Goal: Feedback & Contribution: Contribute content

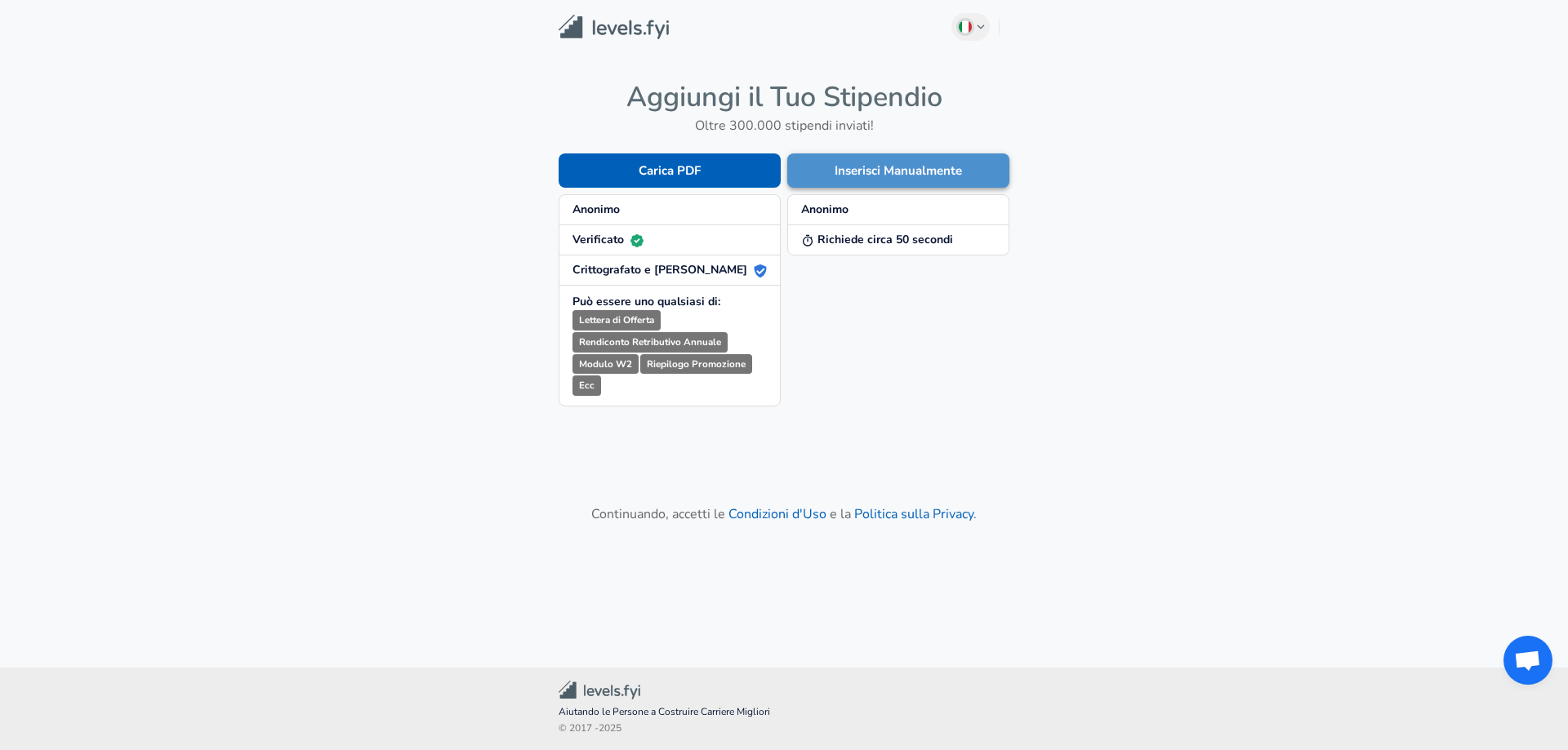
click at [961, 166] on button "Inserisci Manualmente" at bounding box center [898, 170] width 222 height 34
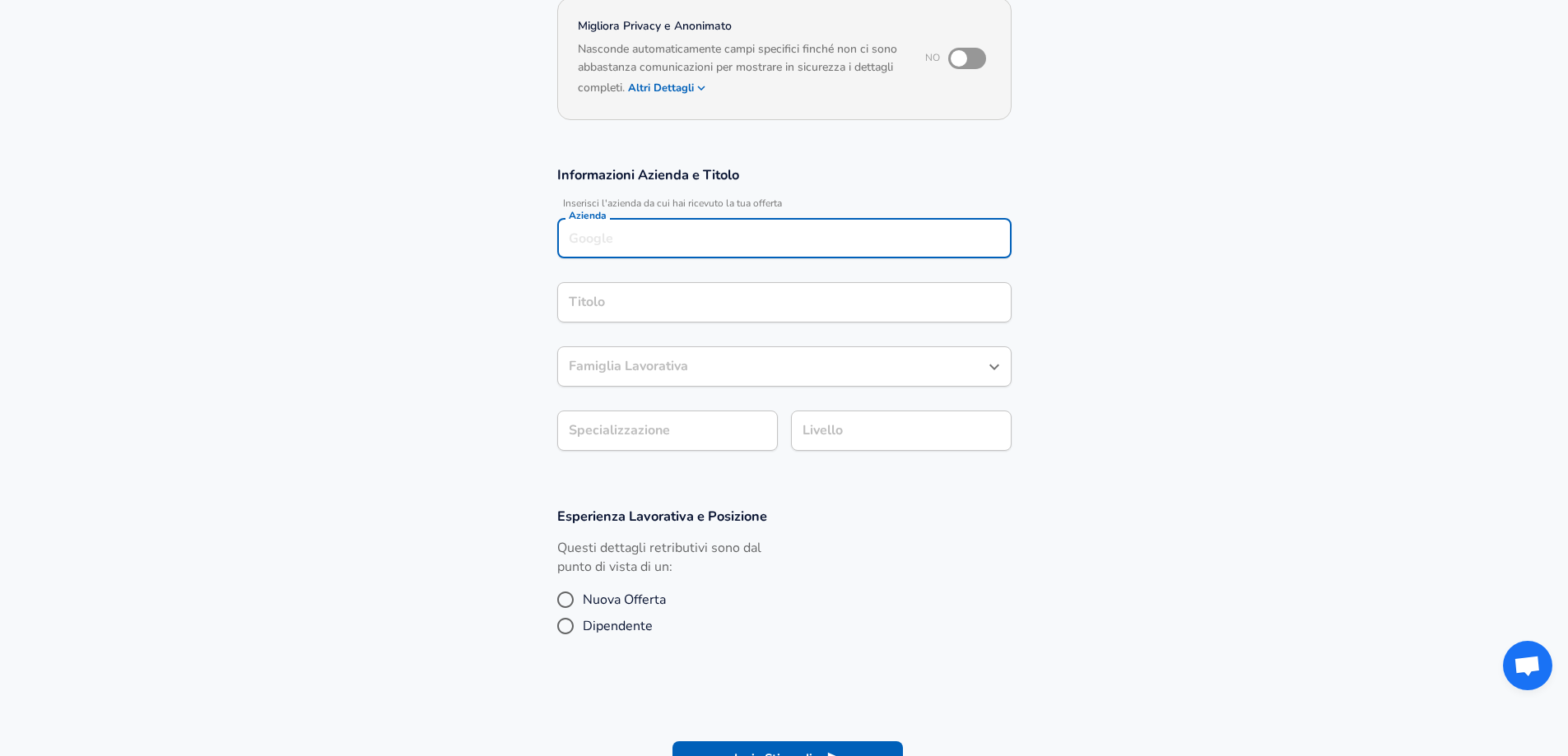
scroll to position [181, 0]
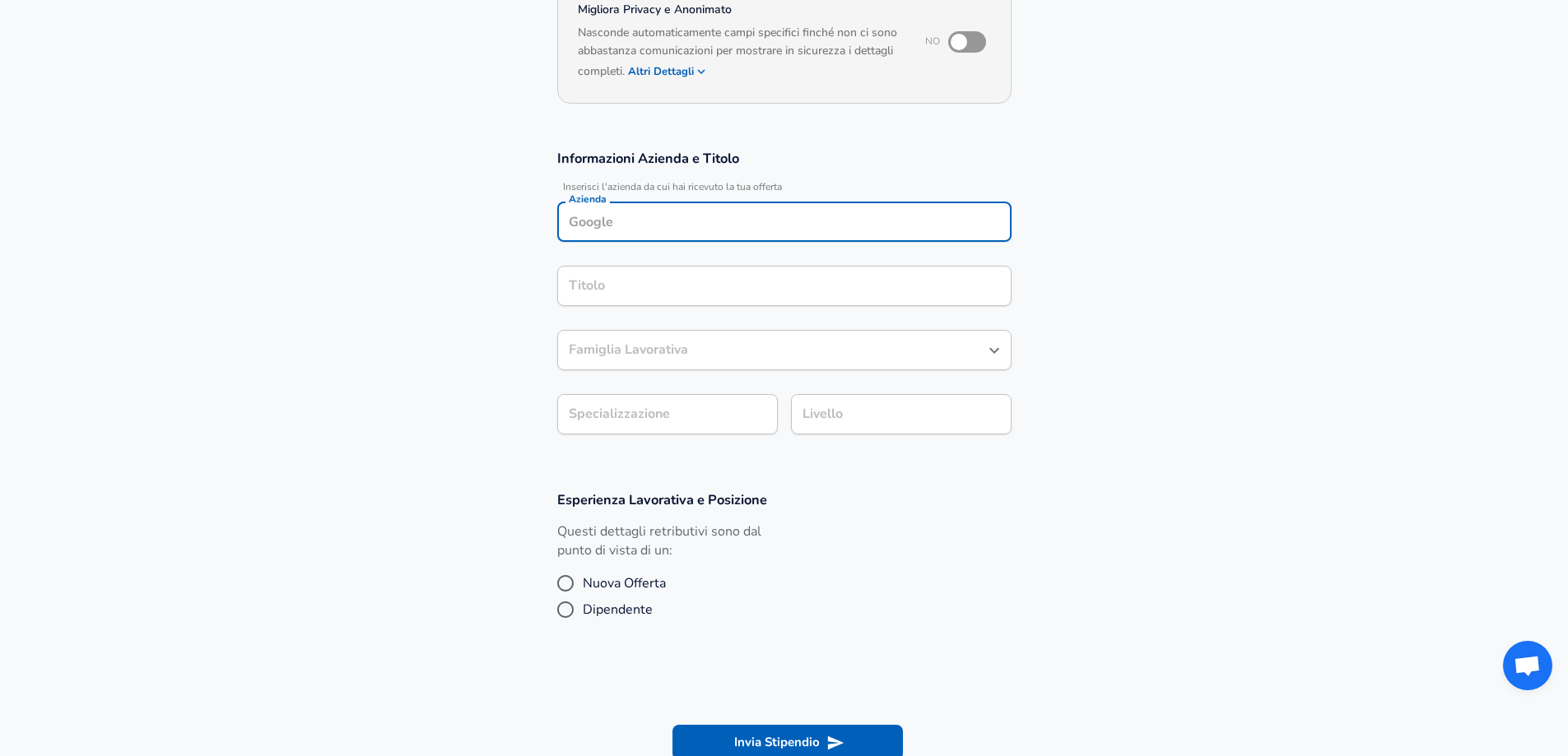
click at [716, 241] on div "Azienda" at bounding box center [784, 221] width 454 height 40
click at [706, 236] on div "Azienda" at bounding box center [784, 221] width 454 height 40
click at [678, 262] on li "Luxoft" at bounding box center [784, 261] width 454 height 24
type input "Luxoft"
click at [670, 287] on input "Titolo" at bounding box center [784, 286] width 440 height 25
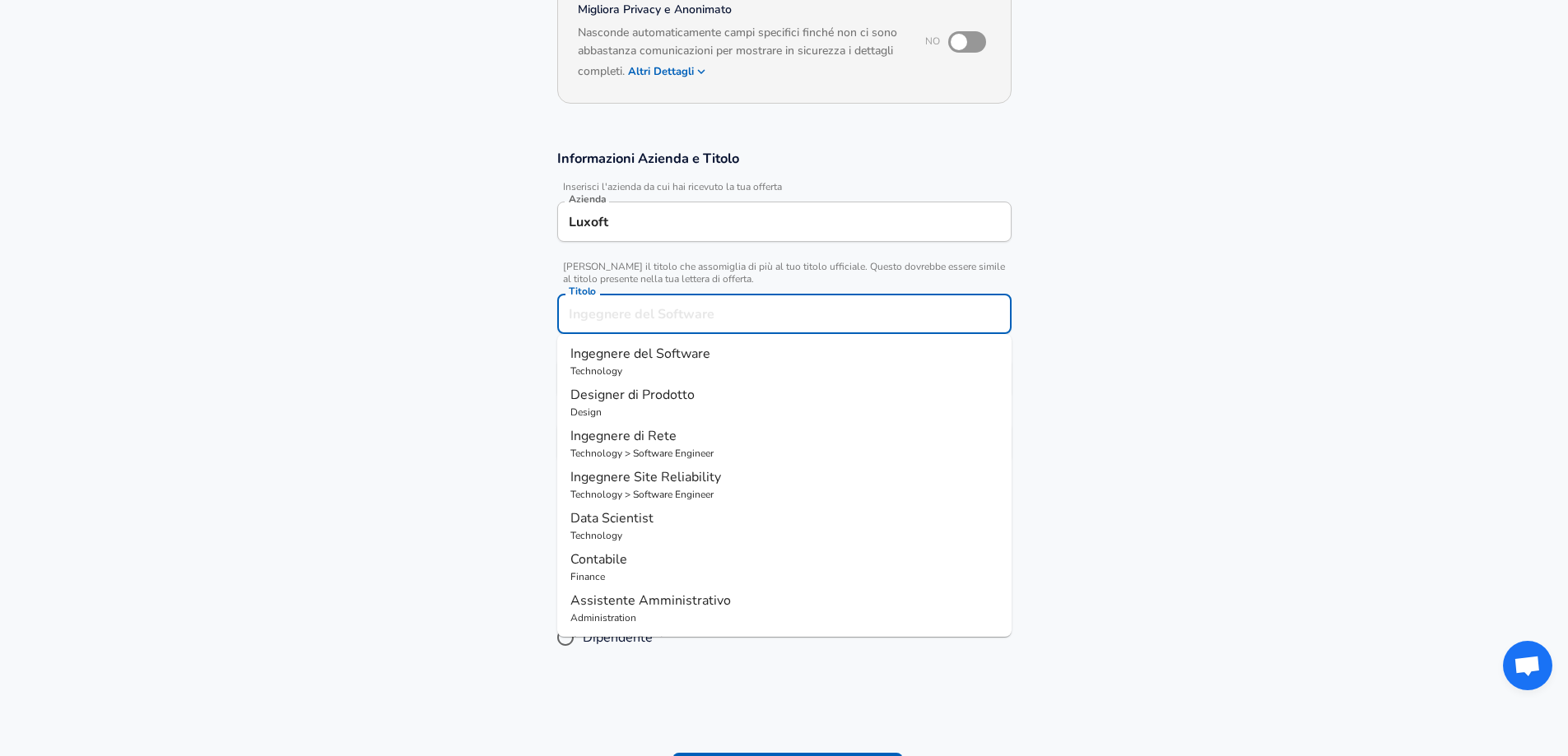
scroll to position [214, 0]
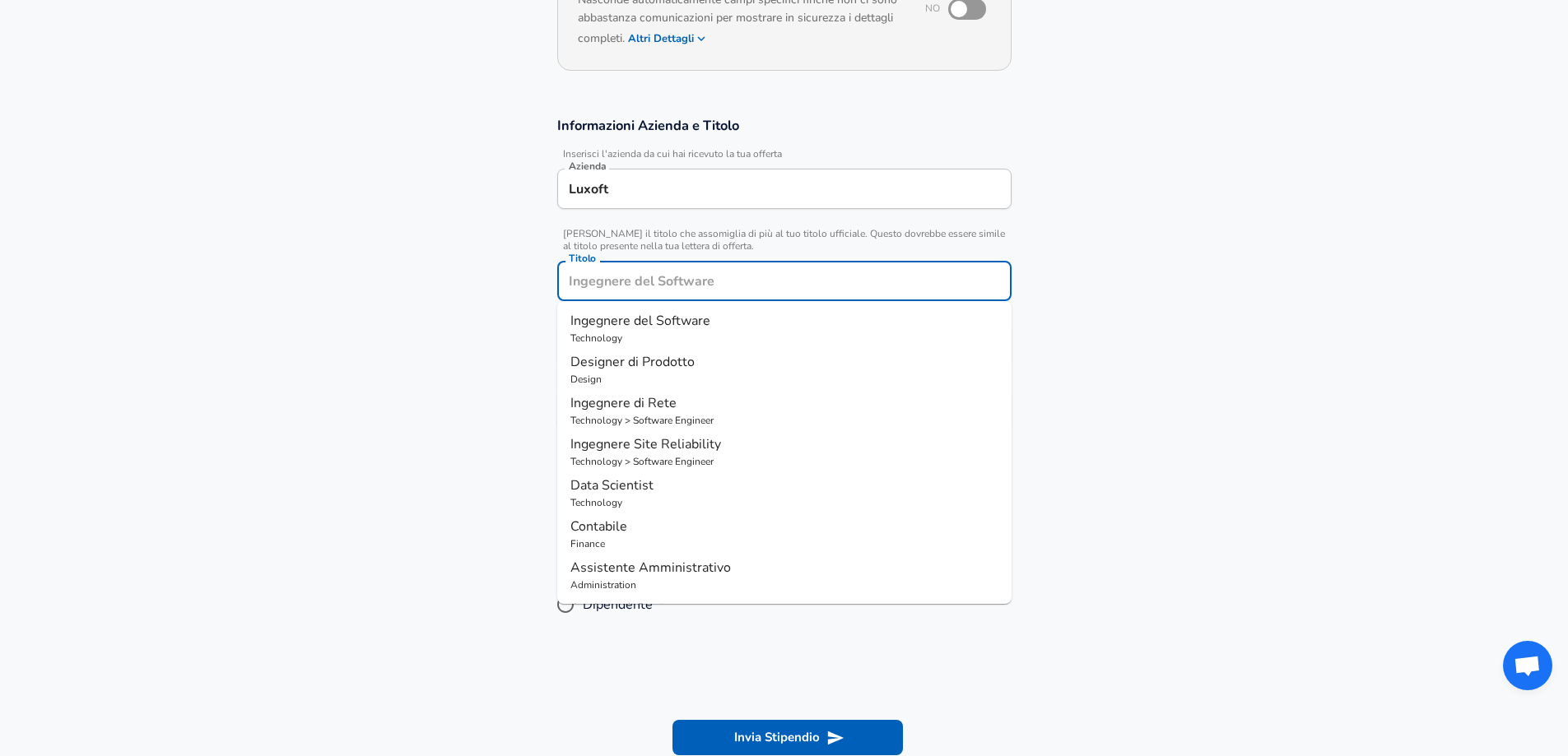
click at [671, 314] on span "Ingegnere del Software" at bounding box center [640, 321] width 140 height 18
type input "Ingegnere del Software"
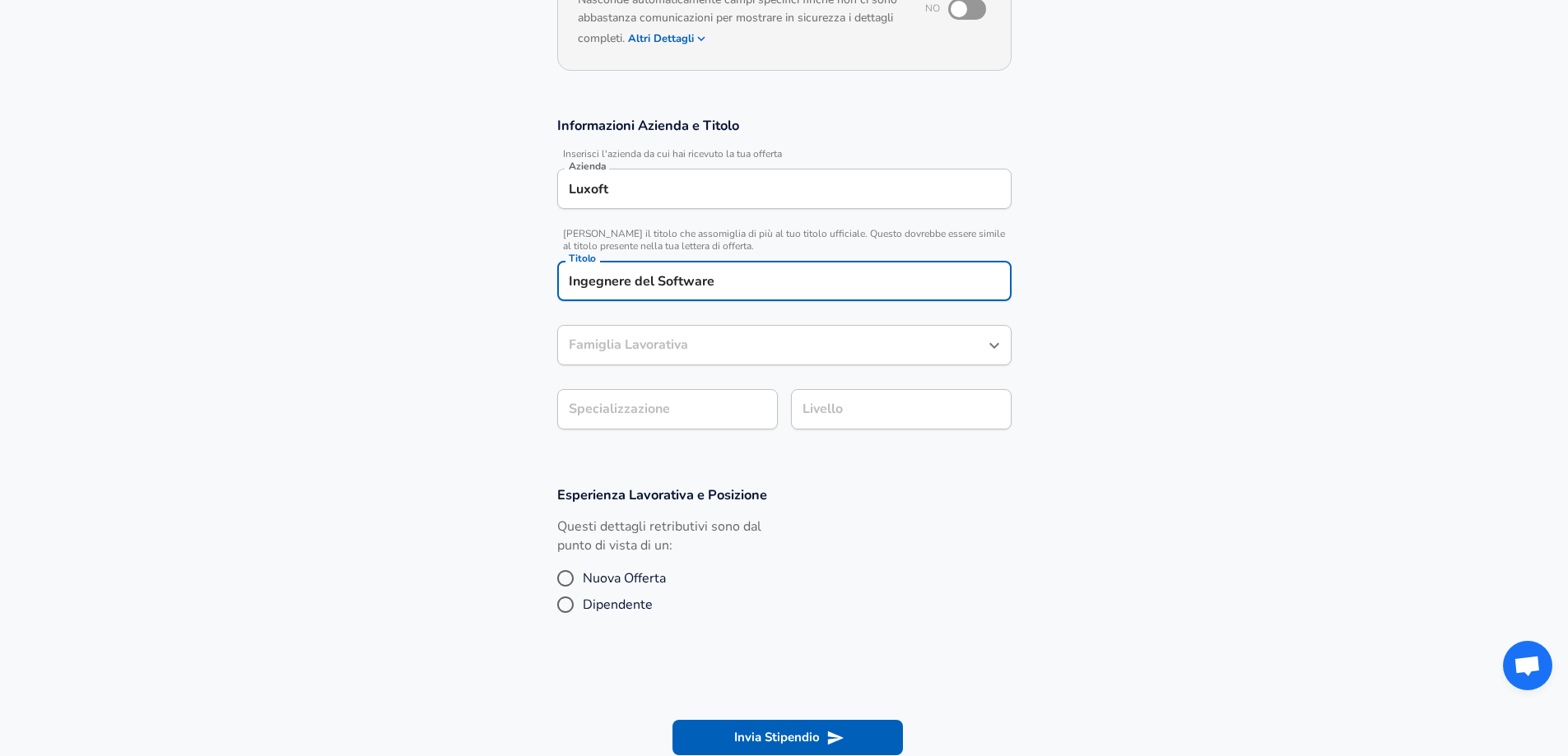
type input "Ingegnere del Software"
click at [673, 360] on div "Ingegnere del Software Famiglia Lavorativa" at bounding box center [784, 345] width 454 height 40
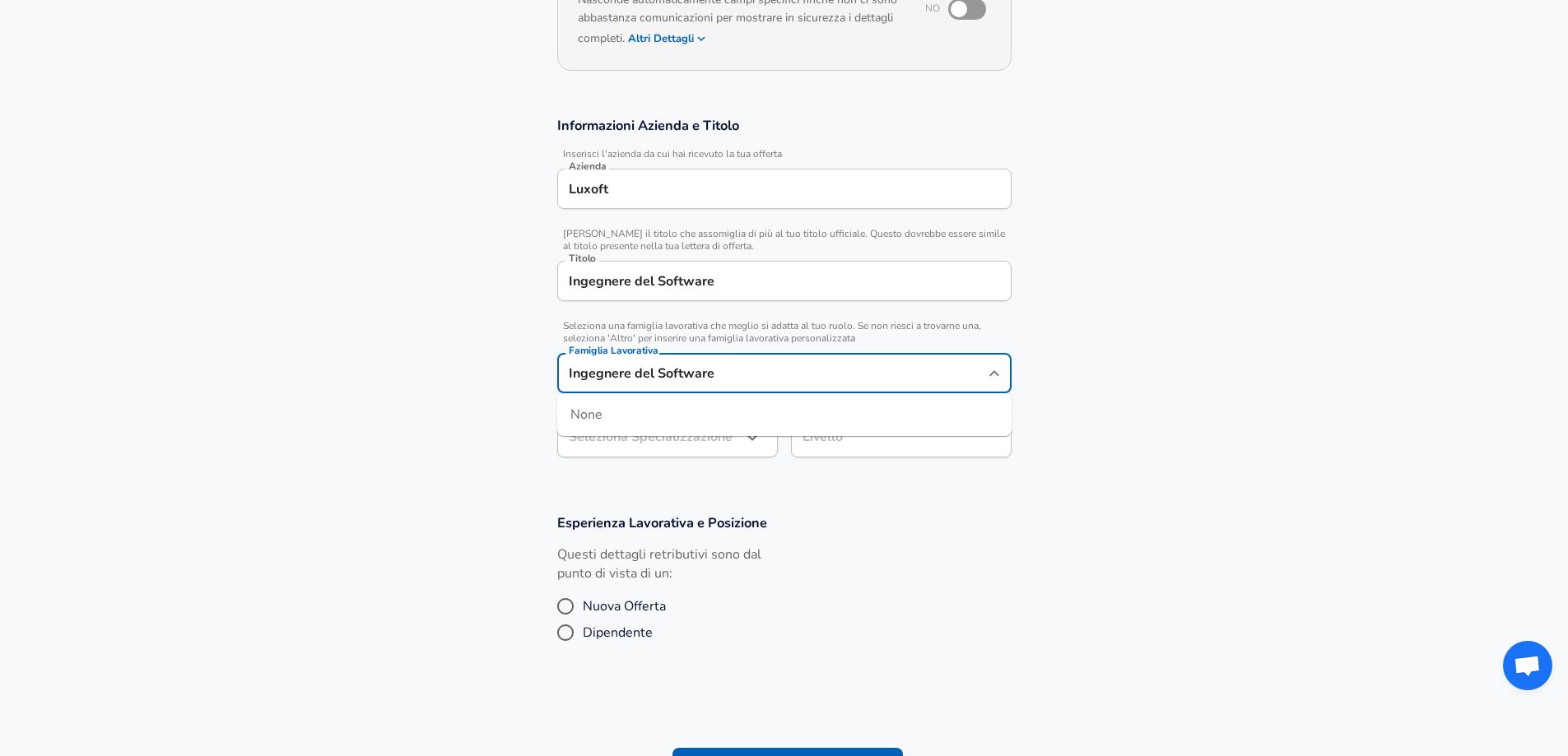
scroll to position [247, 0]
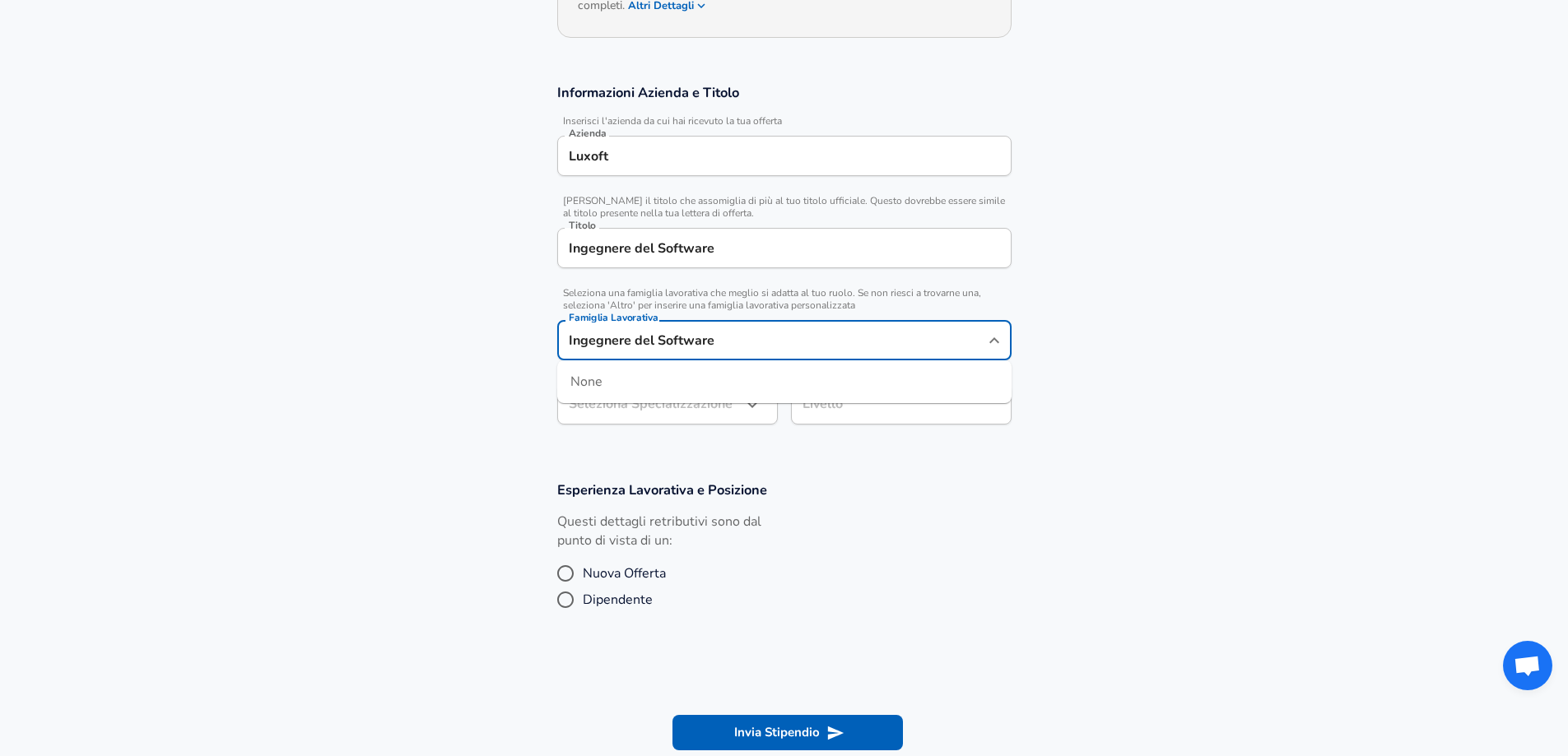
click at [693, 342] on input "Ingegnere del Software" at bounding box center [771, 340] width 414 height 25
click at [735, 239] on input "Ingegnere del Software" at bounding box center [784, 248] width 440 height 25
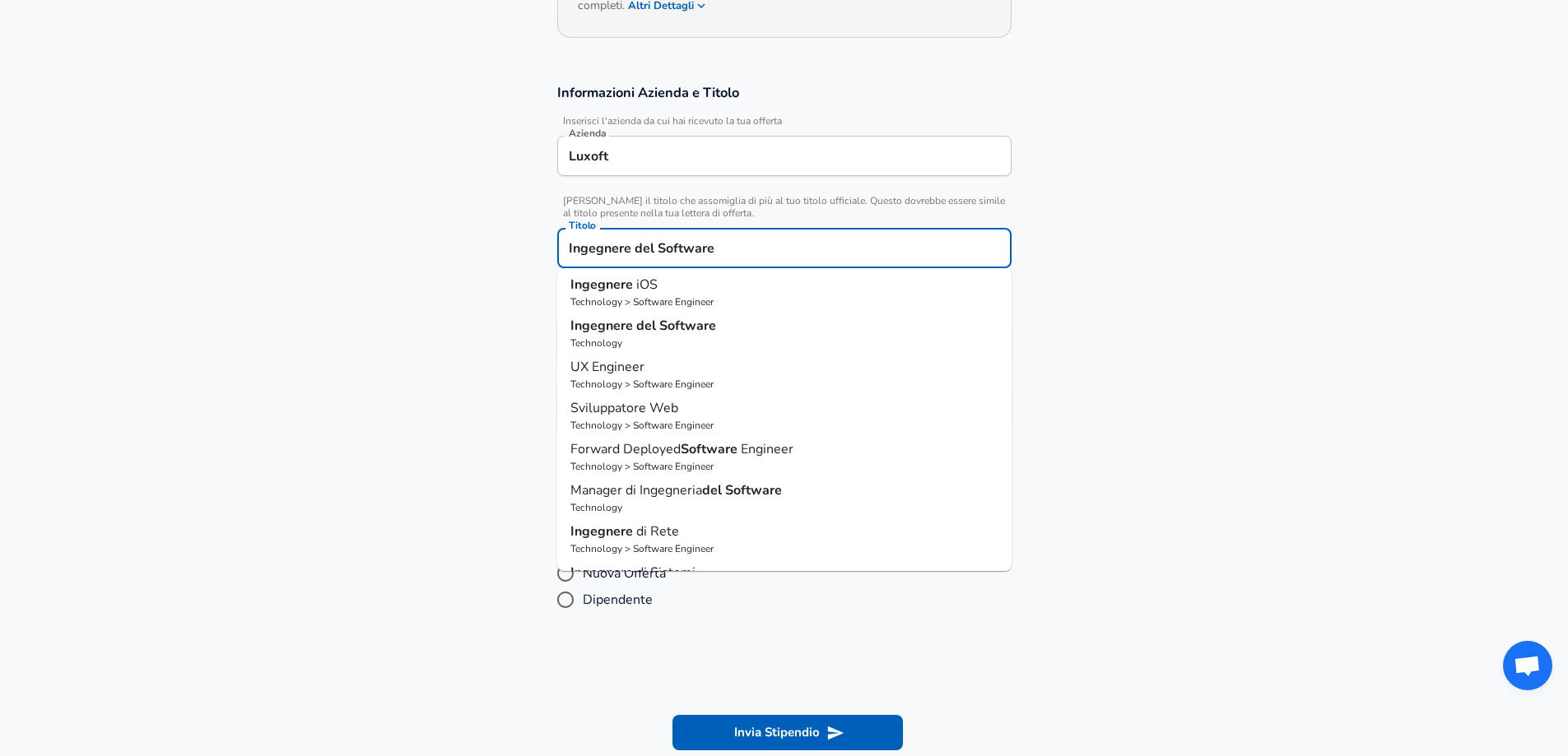
scroll to position [0, 0]
click at [607, 335] on strong "Ingegnere" at bounding box center [602, 329] width 66 height 18
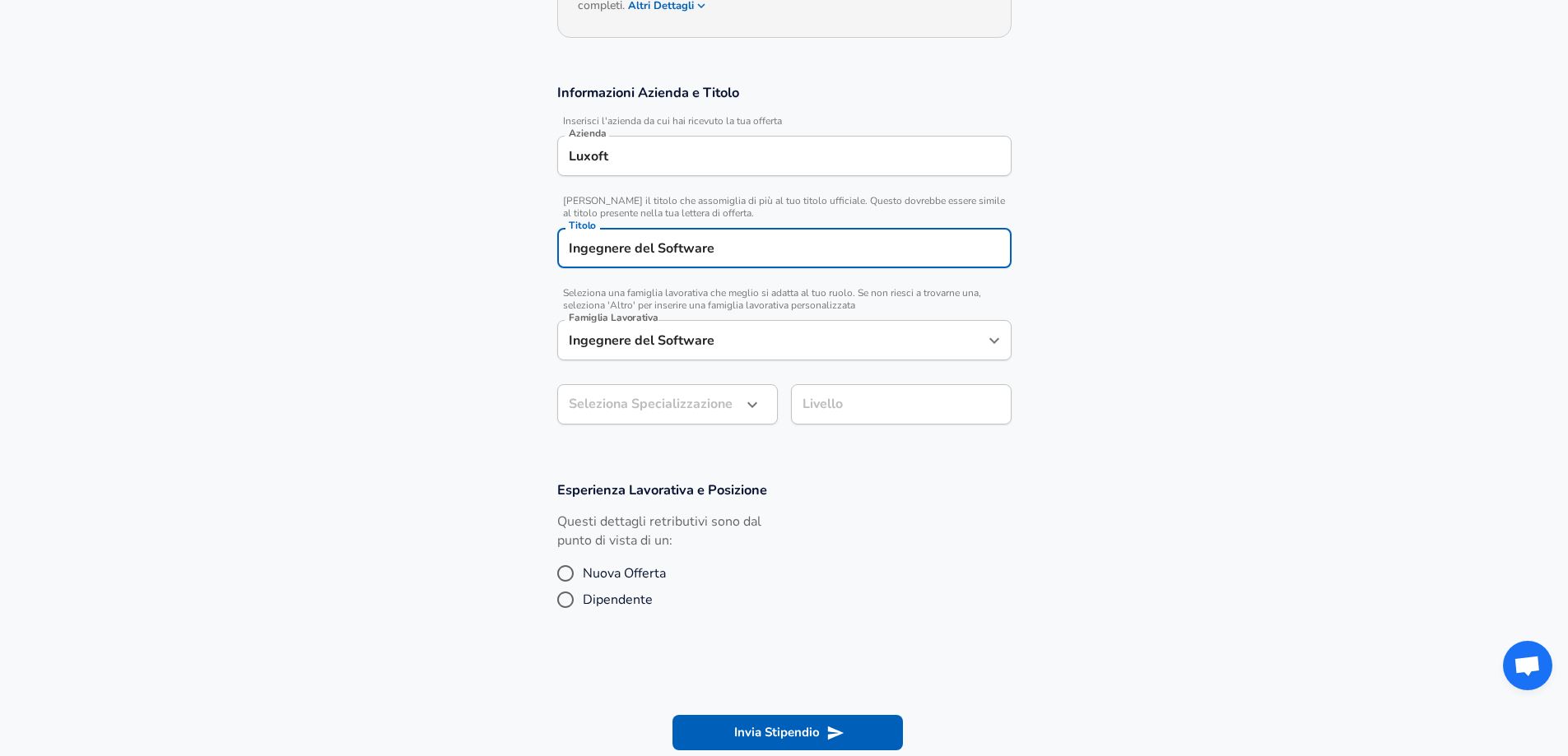
click at [657, 356] on div "Ingegnere del Software Famiglia Lavorativa" at bounding box center [784, 340] width 454 height 40
click at [521, 352] on section "Informazioni Azienda e Titolo Inserisci l'azienda da cui hai ricevuto la tua of…" at bounding box center [784, 262] width 1568 height 397
click at [601, 403] on body "Diamo valore alla tua privacy Utilizziamo i cookie per migliorare la tua esperi…" at bounding box center [784, 130] width 1568 height 756
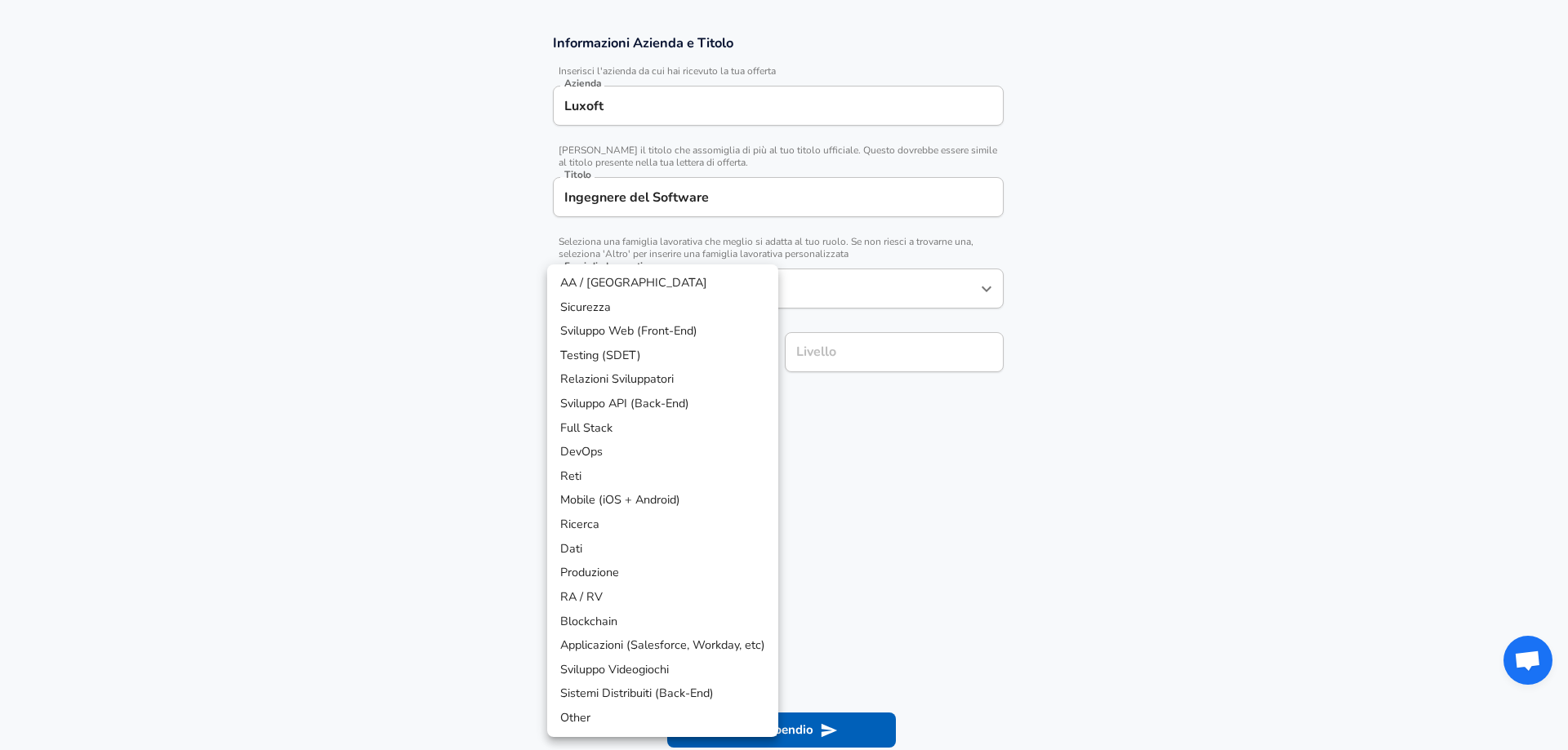
click at [624, 711] on li "Other" at bounding box center [662, 718] width 231 height 24
type input "Other"
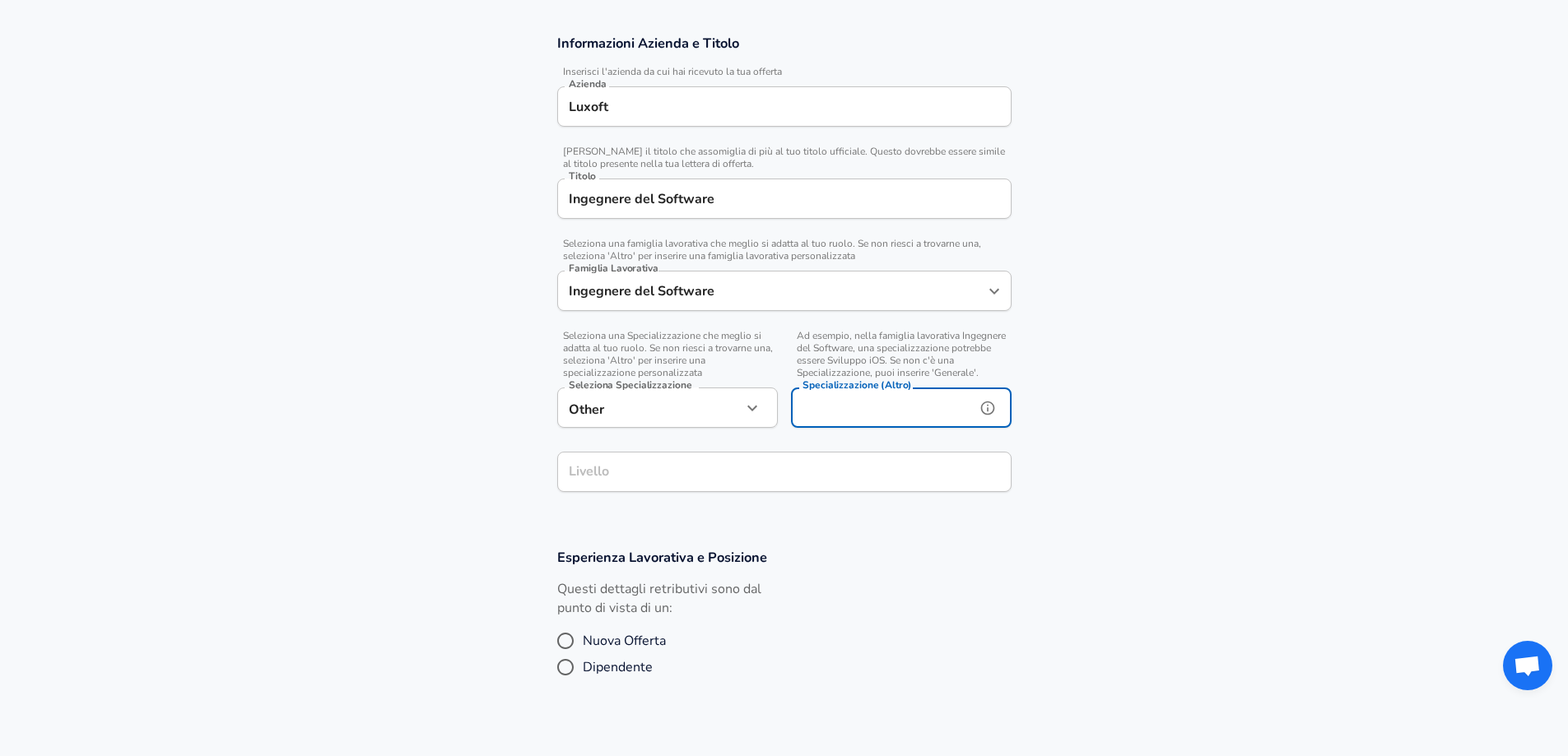
click at [842, 405] on input "Specializzazione (Altro)" at bounding box center [880, 407] width 178 height 40
type input "Embedded Automotive"
click at [688, 481] on div "Informazioni Azienda e Titolo Inserisci l'azienda da cui hai ricevuto la tua of…" at bounding box center [784, 269] width 494 height 470
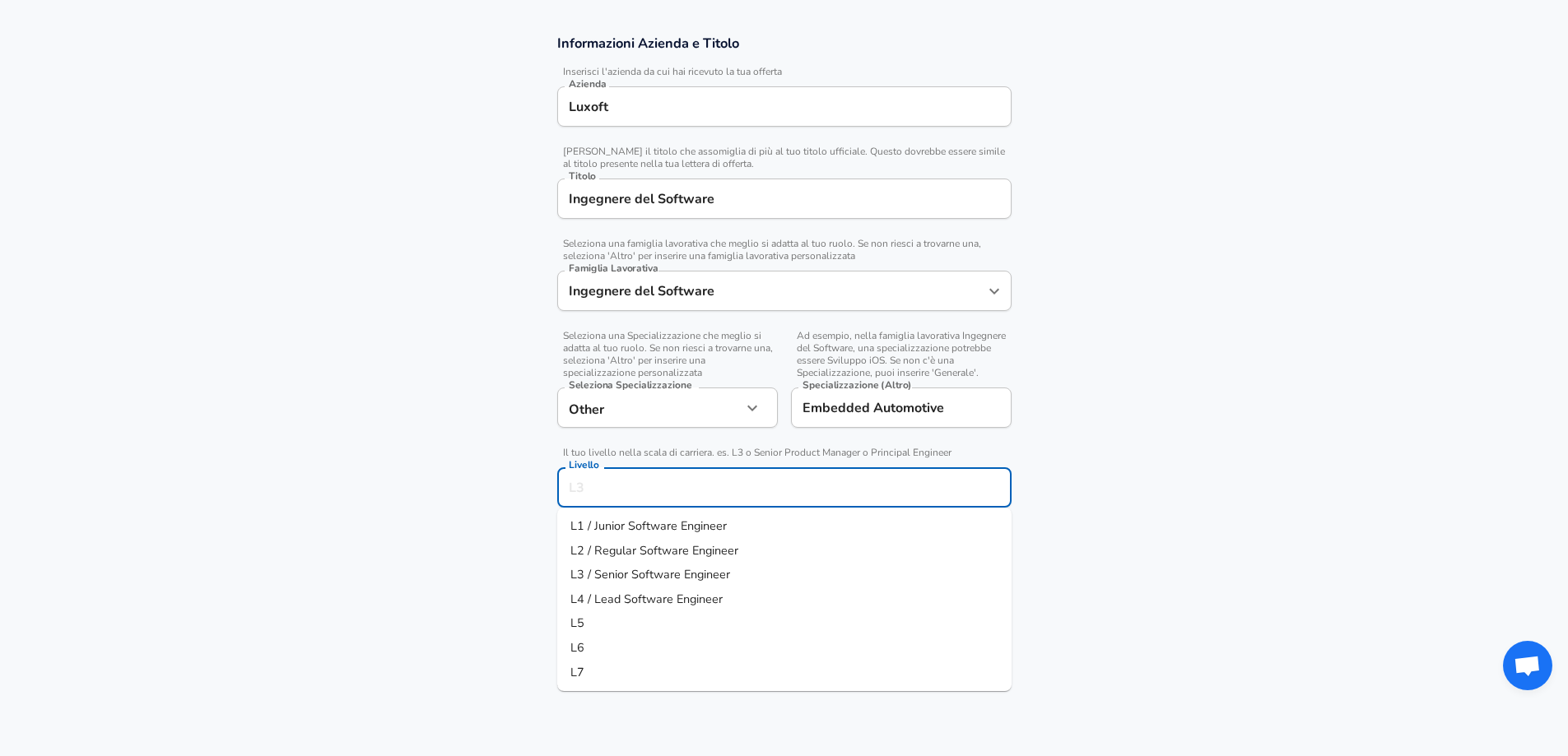
scroll to position [329, 0]
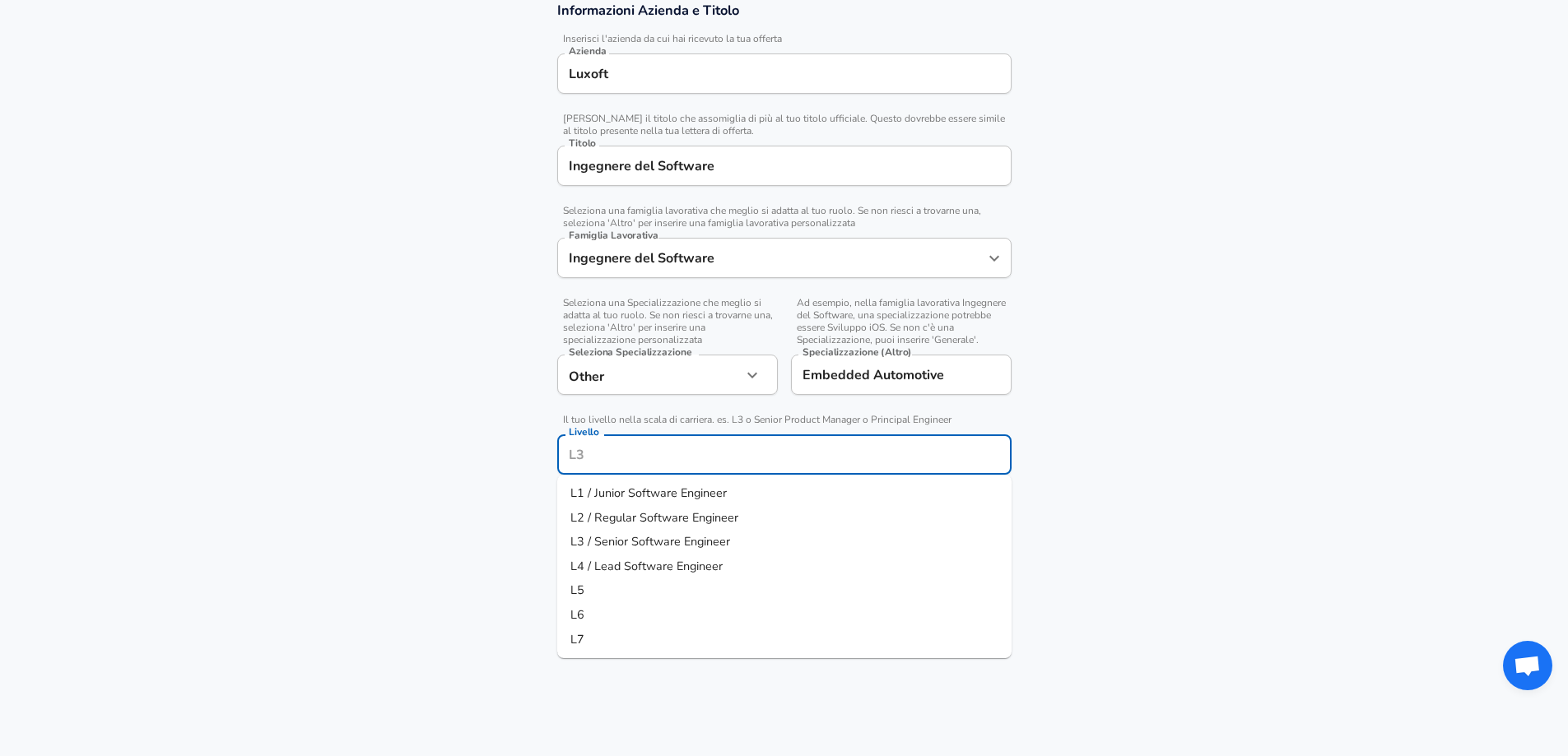
click at [666, 524] on span "L2 / Regular Software Engineer" at bounding box center [654, 518] width 168 height 16
type input "L2 / Regular Software Engineer"
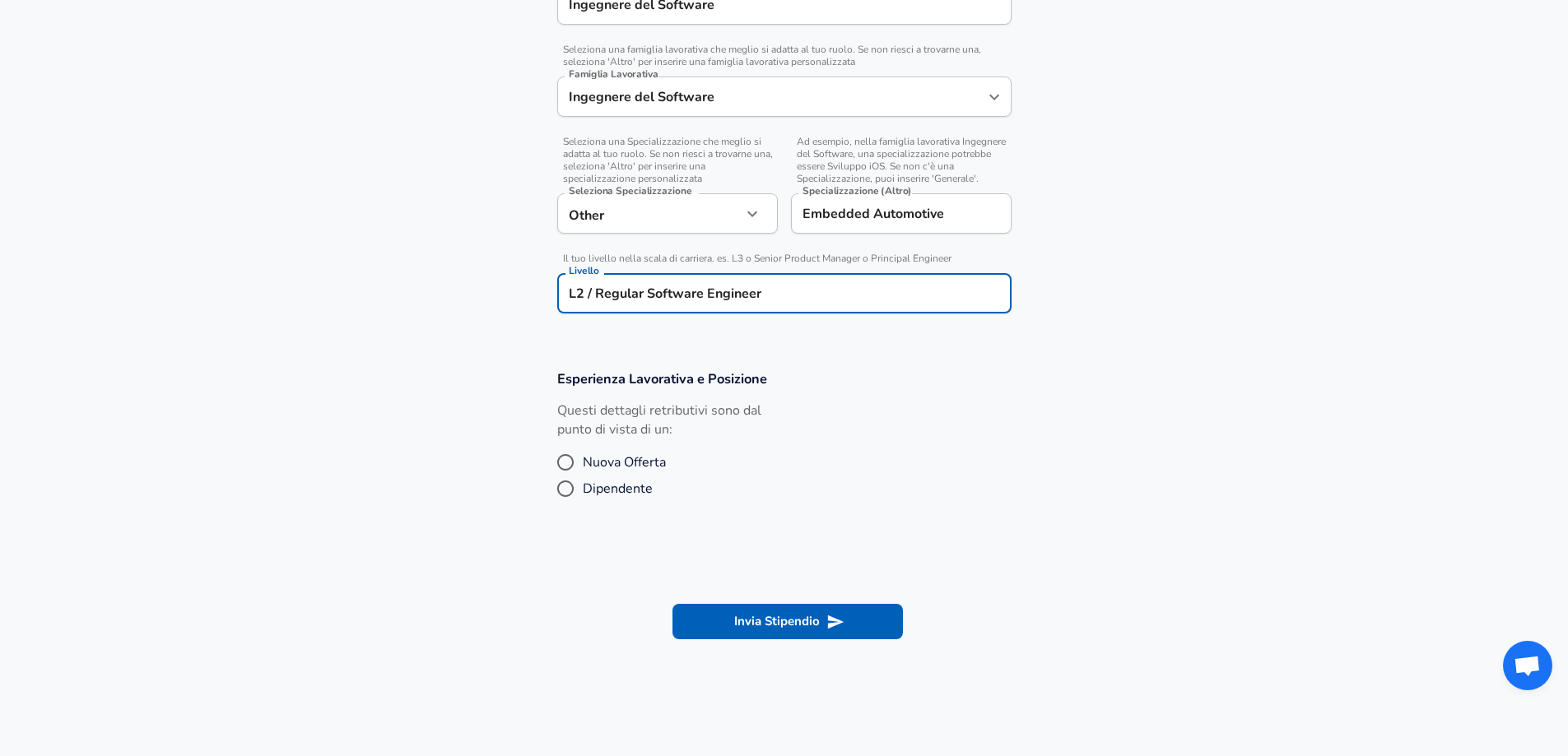
scroll to position [494, 0]
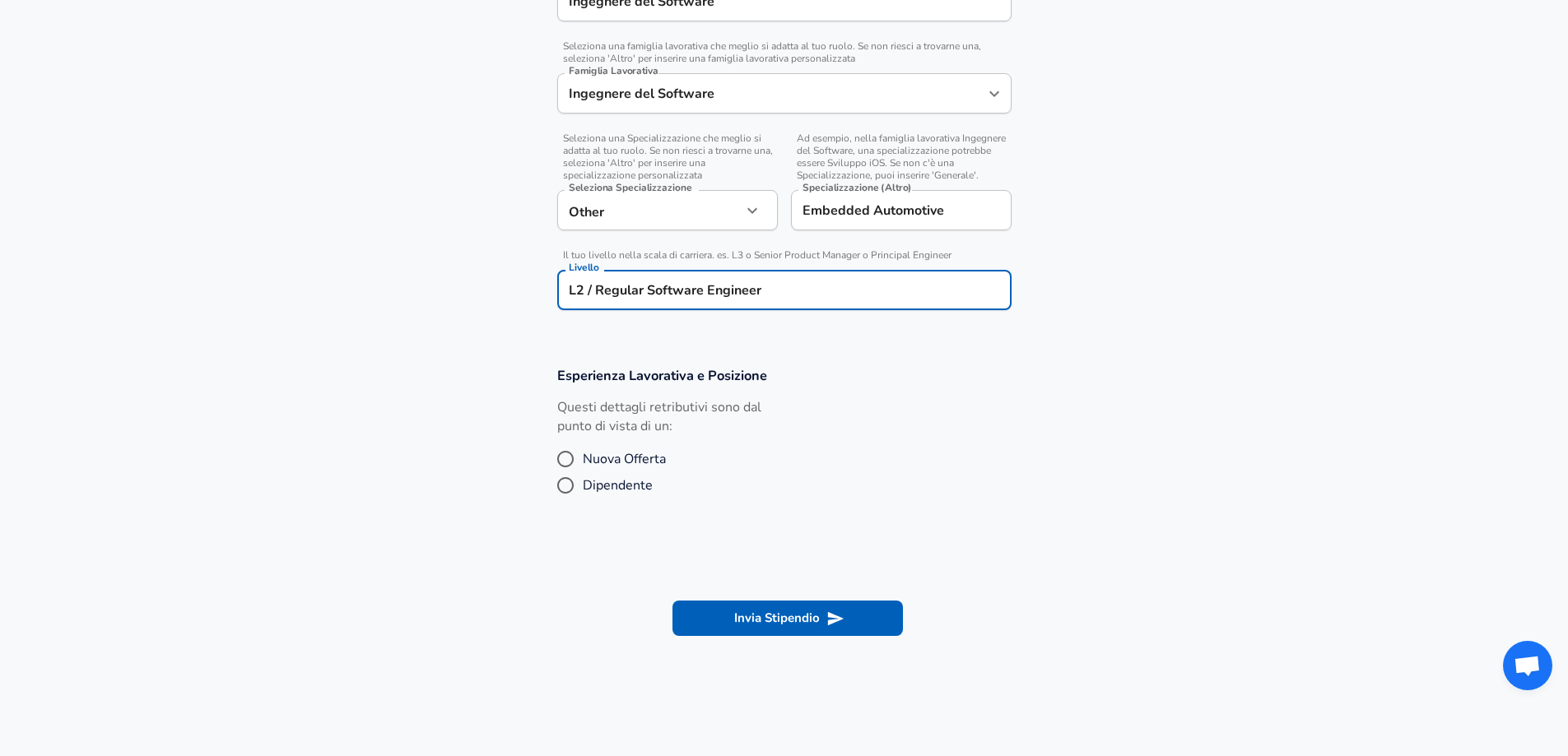
click at [568, 493] on input "Dipendente" at bounding box center [566, 485] width 34 height 26
radio input "true"
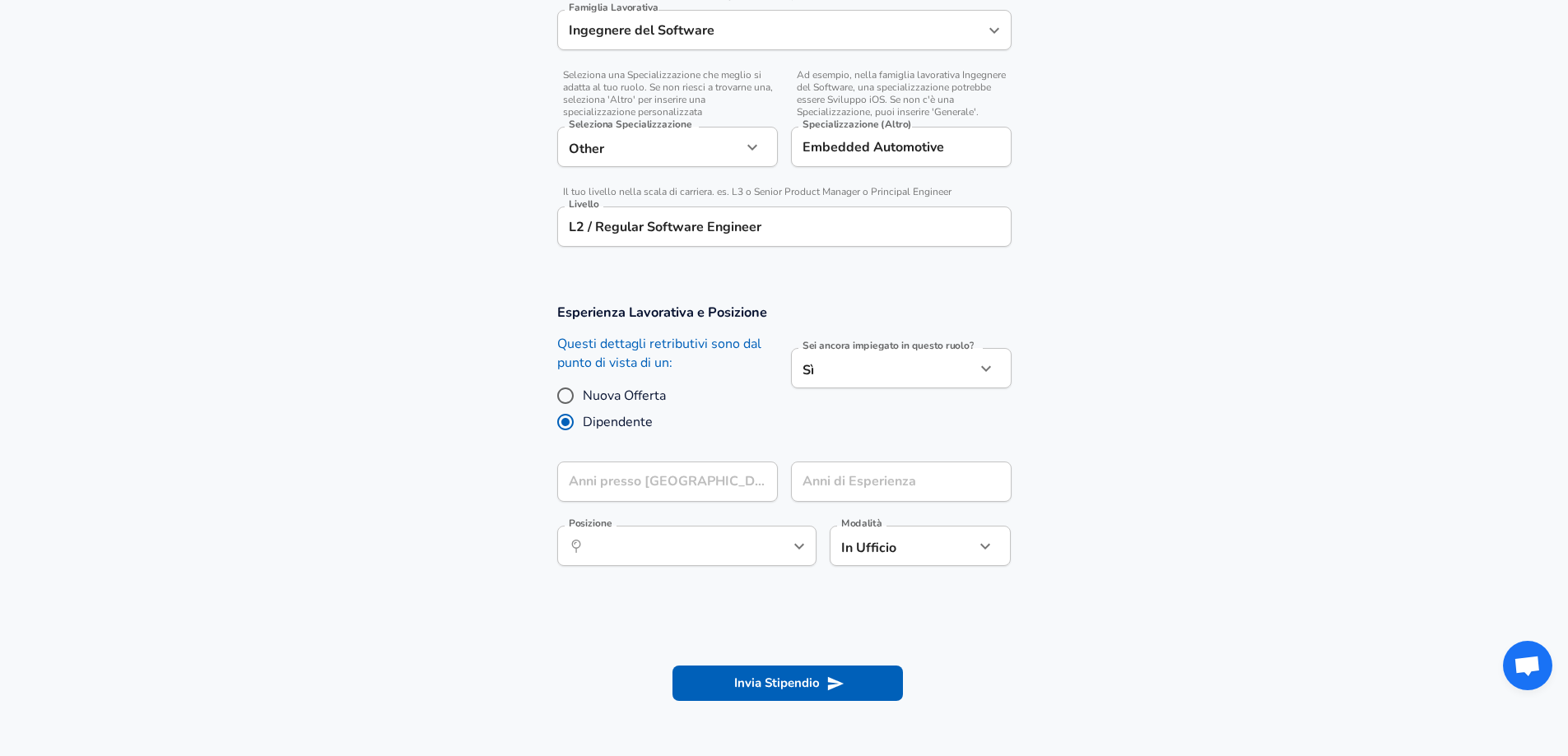
scroll to position [658, 0]
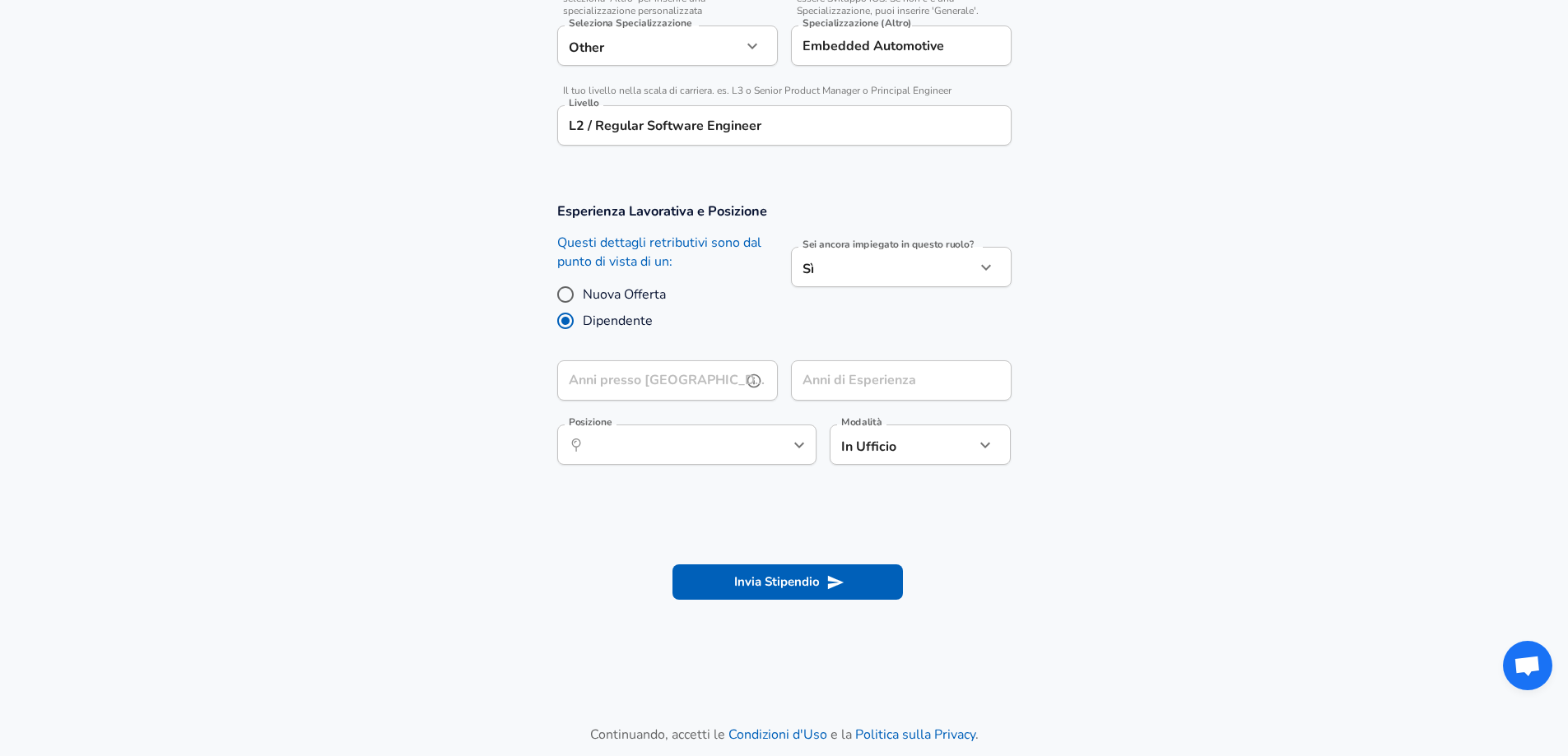
click at [696, 375] on input "Anni presso [GEOGRAPHIC_DATA]" at bounding box center [649, 380] width 184 height 40
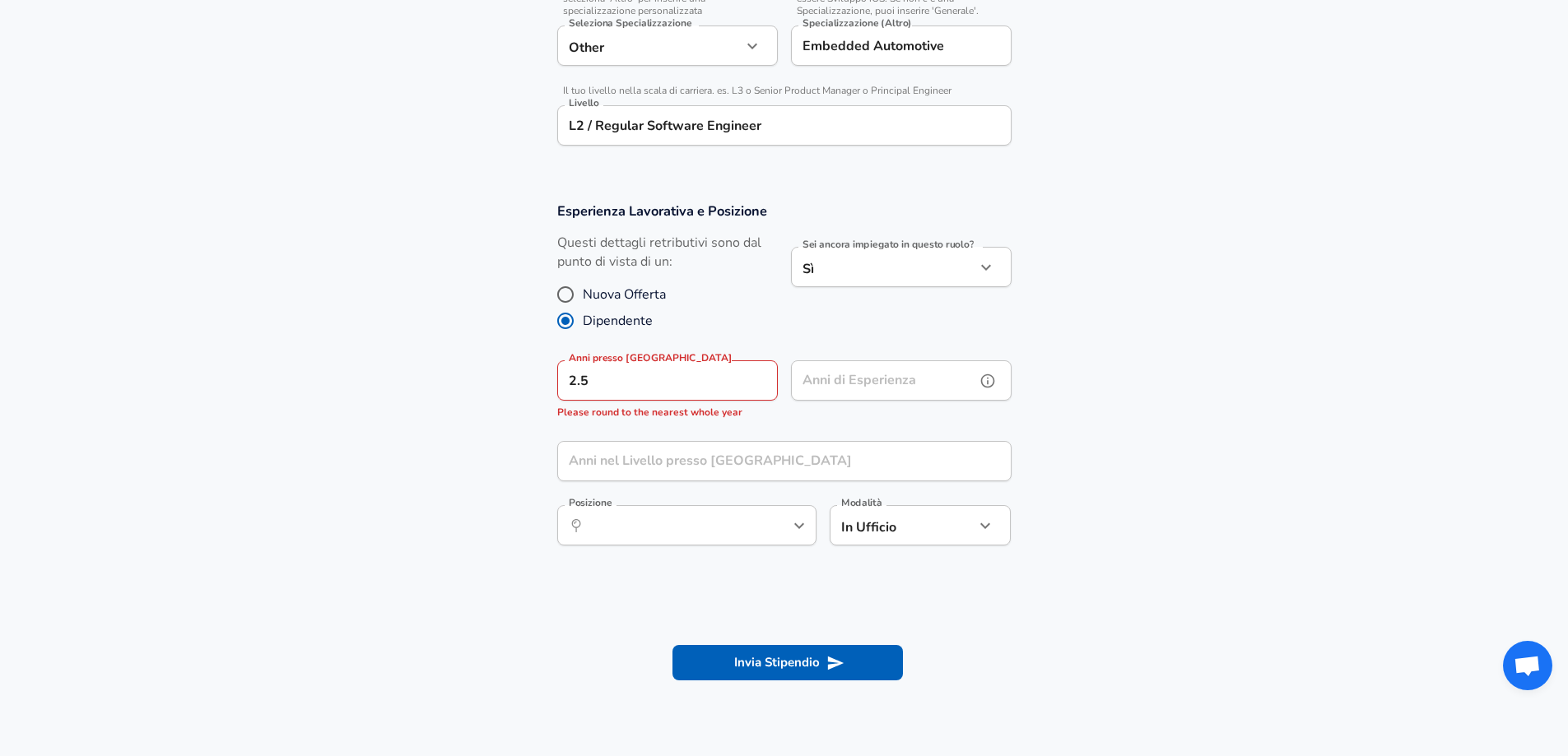
click at [833, 376] on div "Anni di Esperienza Anni di [GEOGRAPHIC_DATA]" at bounding box center [901, 382] width 220 height 44
click at [699, 372] on input "2.5" at bounding box center [649, 380] width 184 height 40
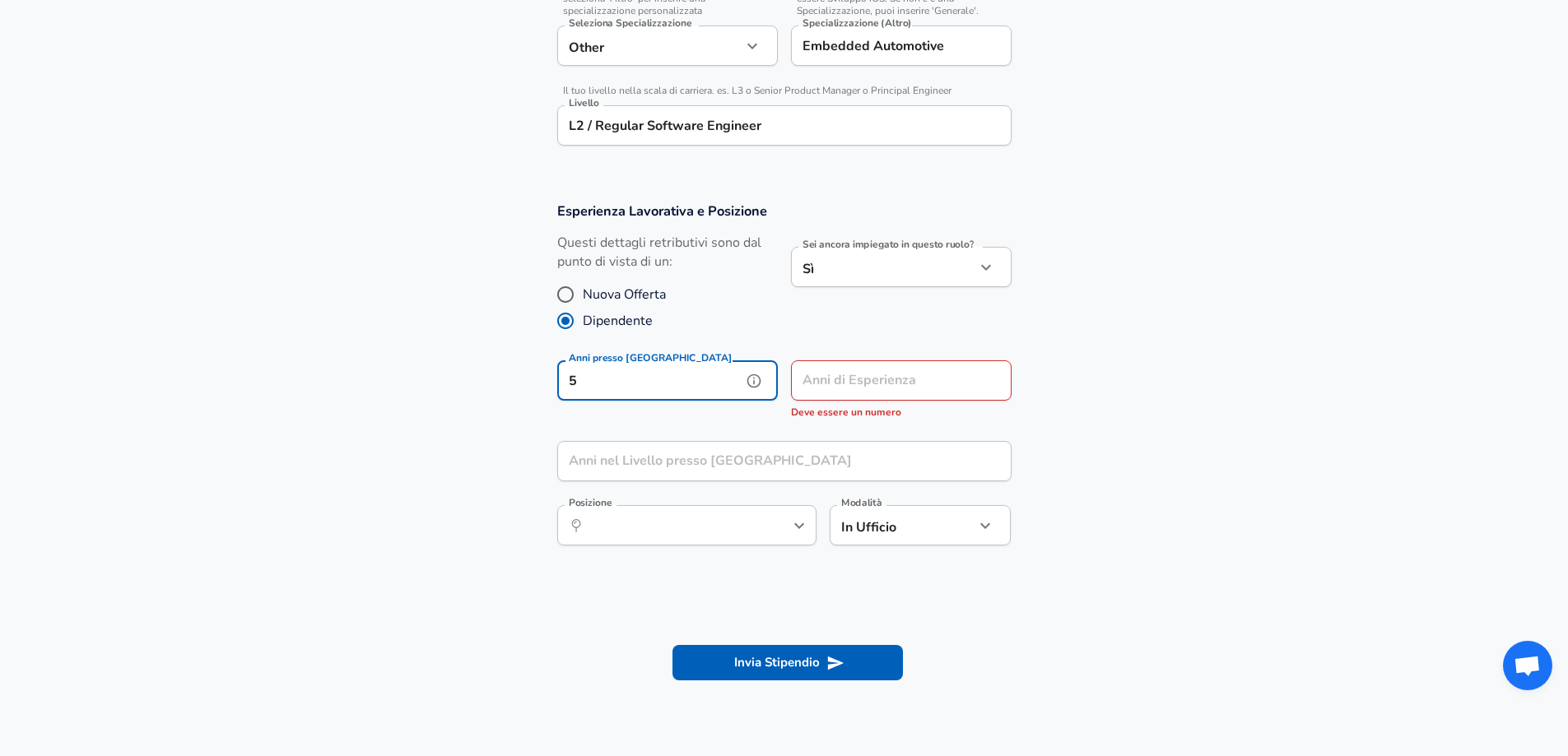
type input "5"
click at [821, 384] on div "Anni di Esperienza Anni di Esperienza Deve essere un numero" at bounding box center [901, 391] width 220 height 61
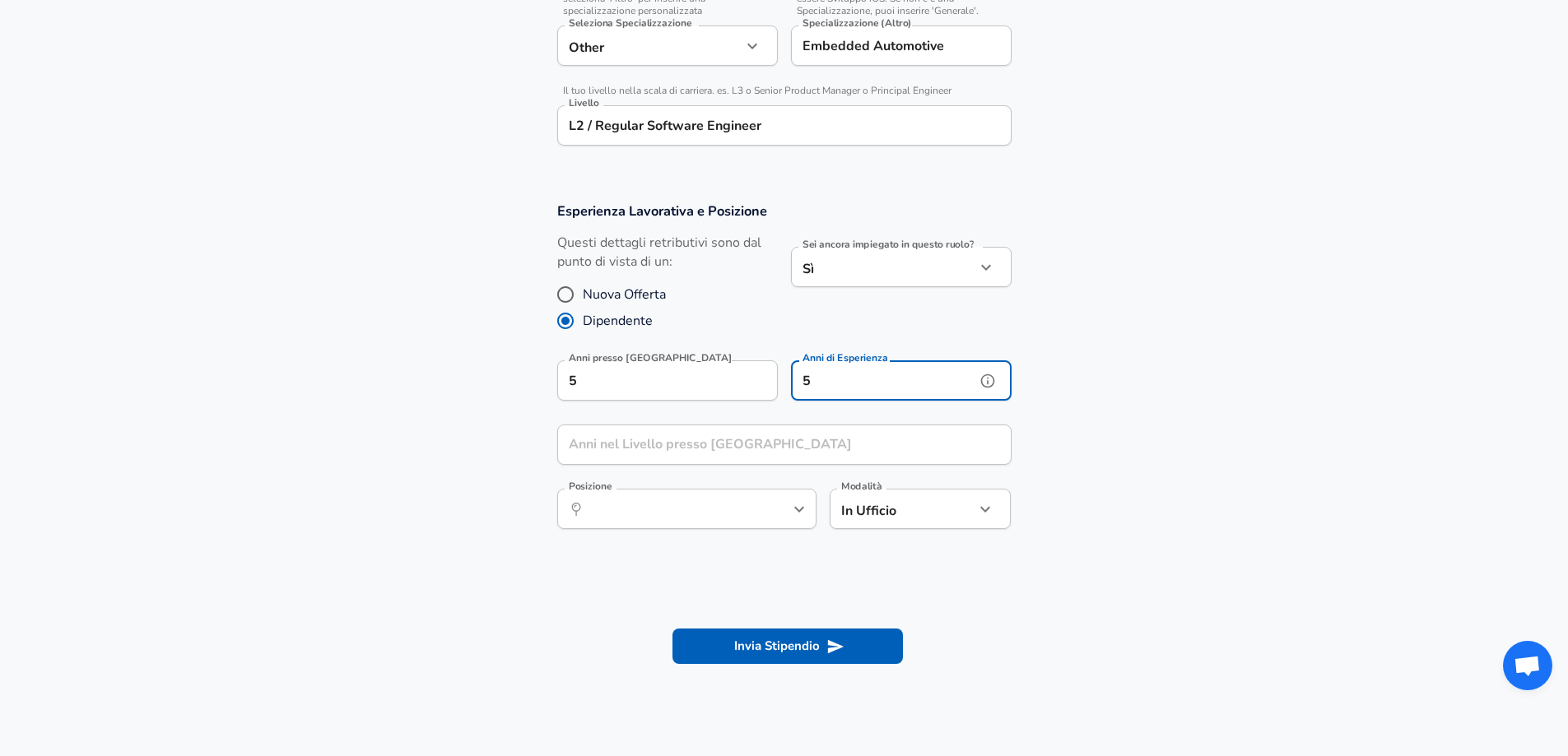
type input "5"
click at [731, 457] on input "Anni nel Livello presso [GEOGRAPHIC_DATA]" at bounding box center [766, 444] width 418 height 40
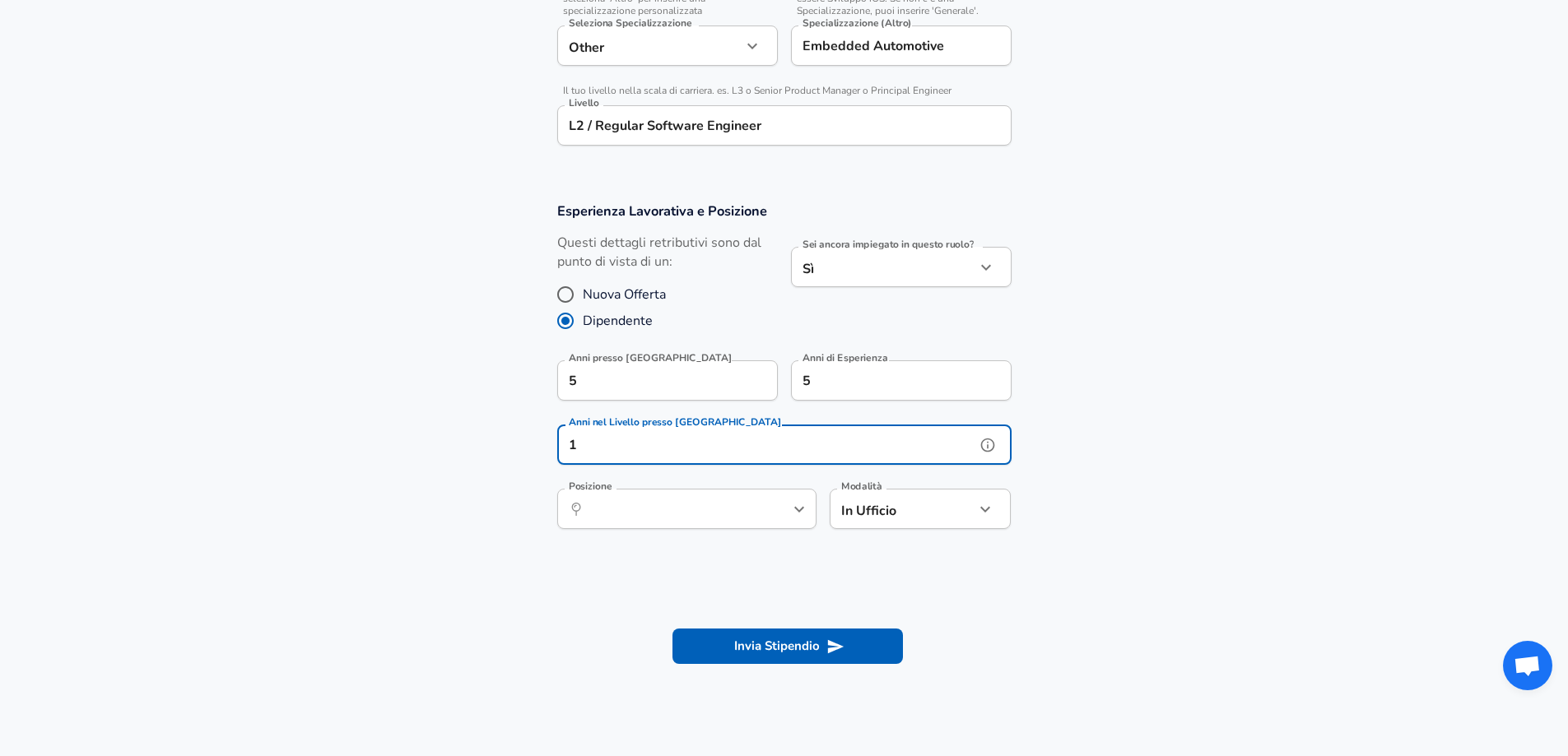
type input "1"
click at [725, 503] on input "Posizione" at bounding box center [669, 509] width 169 height 25
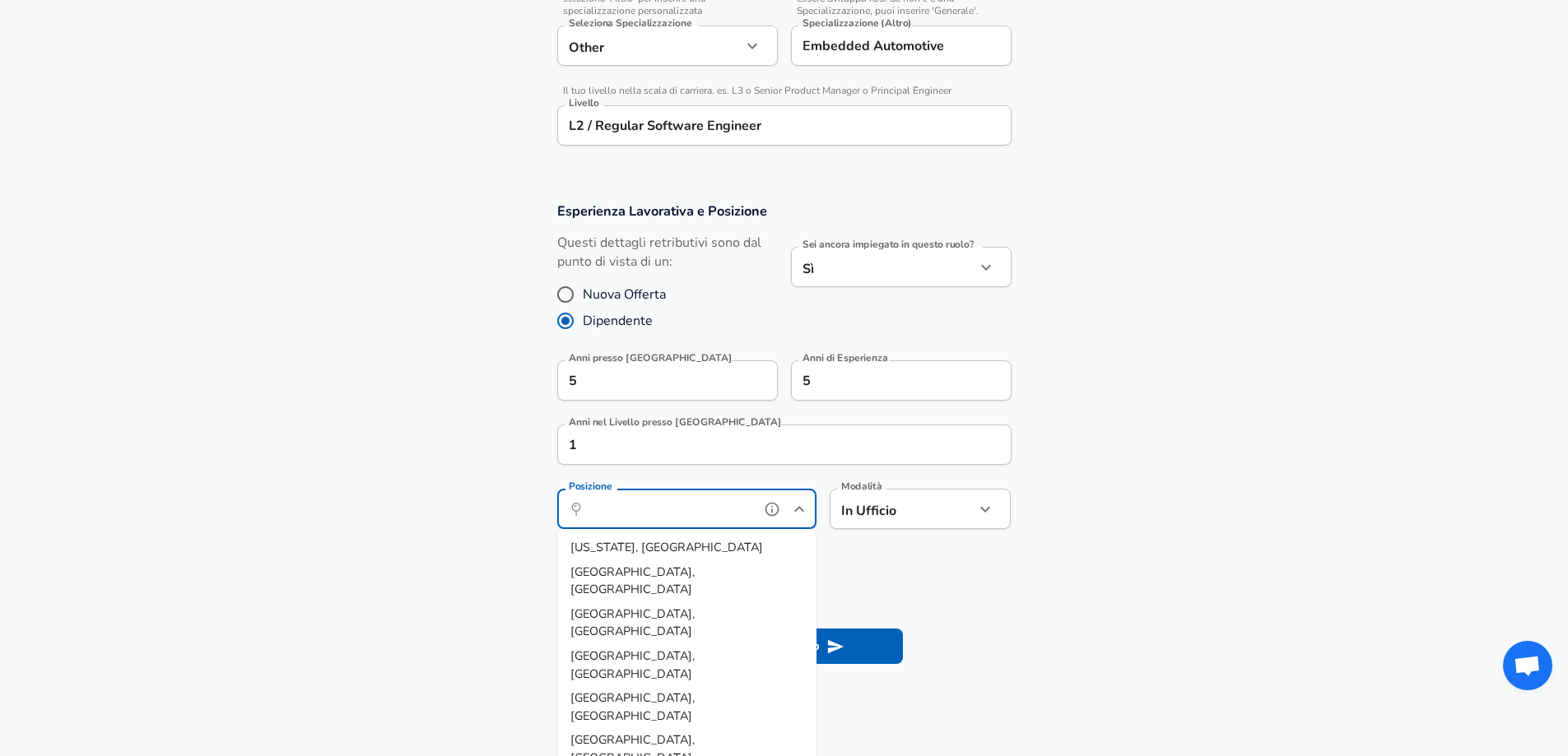
scroll to position [741, 0]
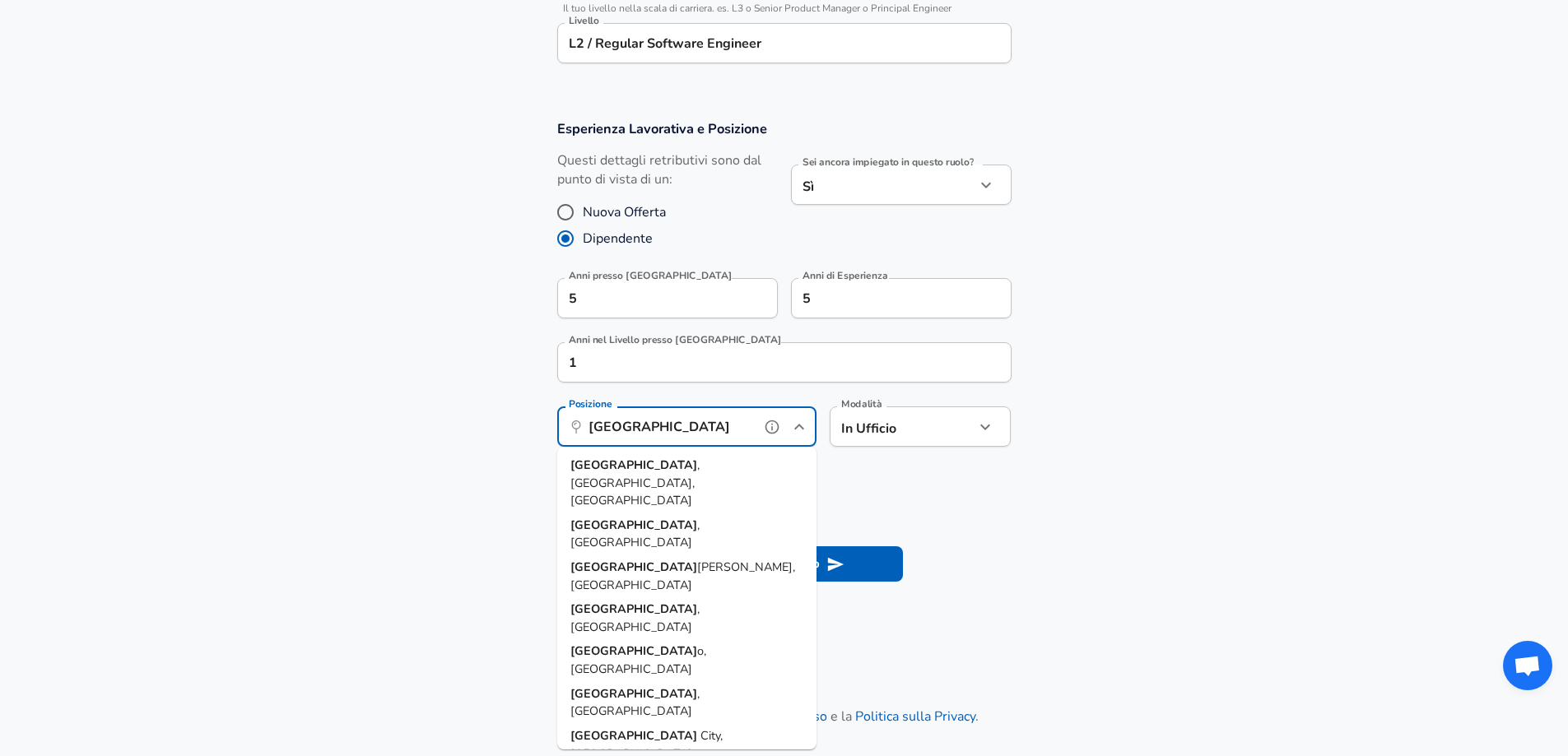
drag, startPoint x: 682, startPoint y: 470, endPoint x: 866, endPoint y: 449, distance: 185.2
click at [680, 470] on li "[GEOGRAPHIC_DATA] , [GEOGRAPHIC_DATA], [GEOGRAPHIC_DATA]" at bounding box center [687, 483] width 259 height 60
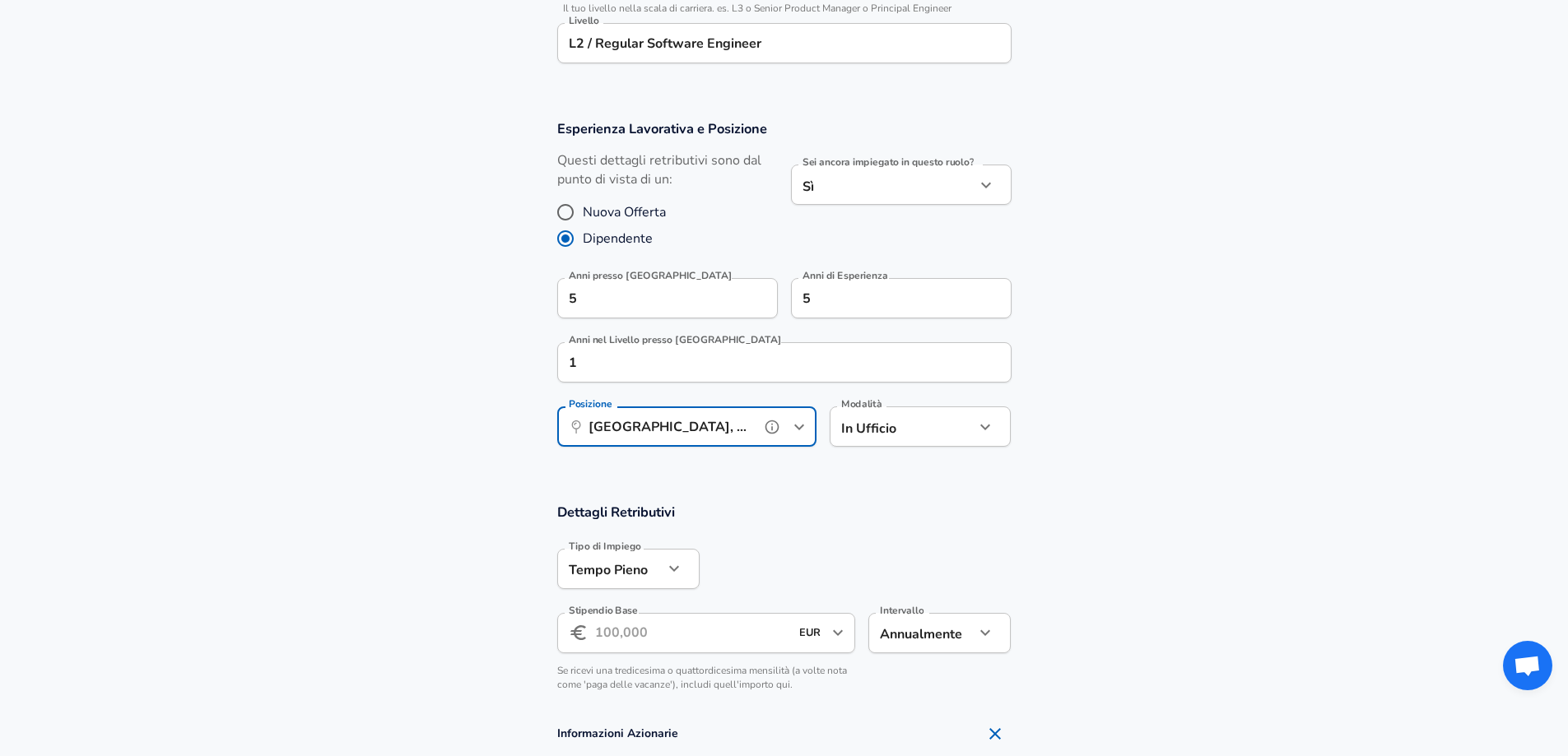
type input "[GEOGRAPHIC_DATA], [GEOGRAPHIC_DATA], [GEOGRAPHIC_DATA]"
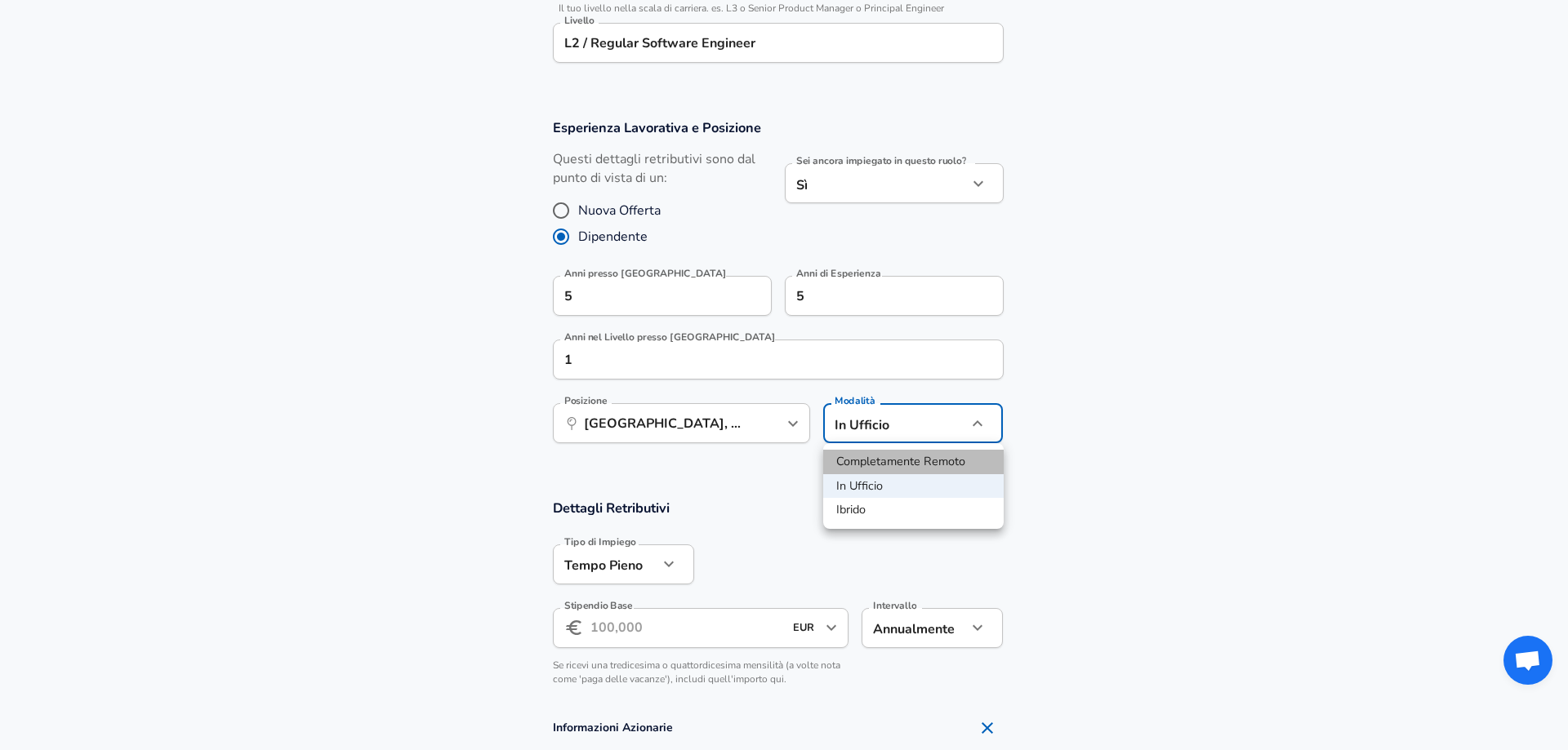
click at [876, 465] on li "Completamente Remoto" at bounding box center [913, 461] width 180 height 24
type input "remote"
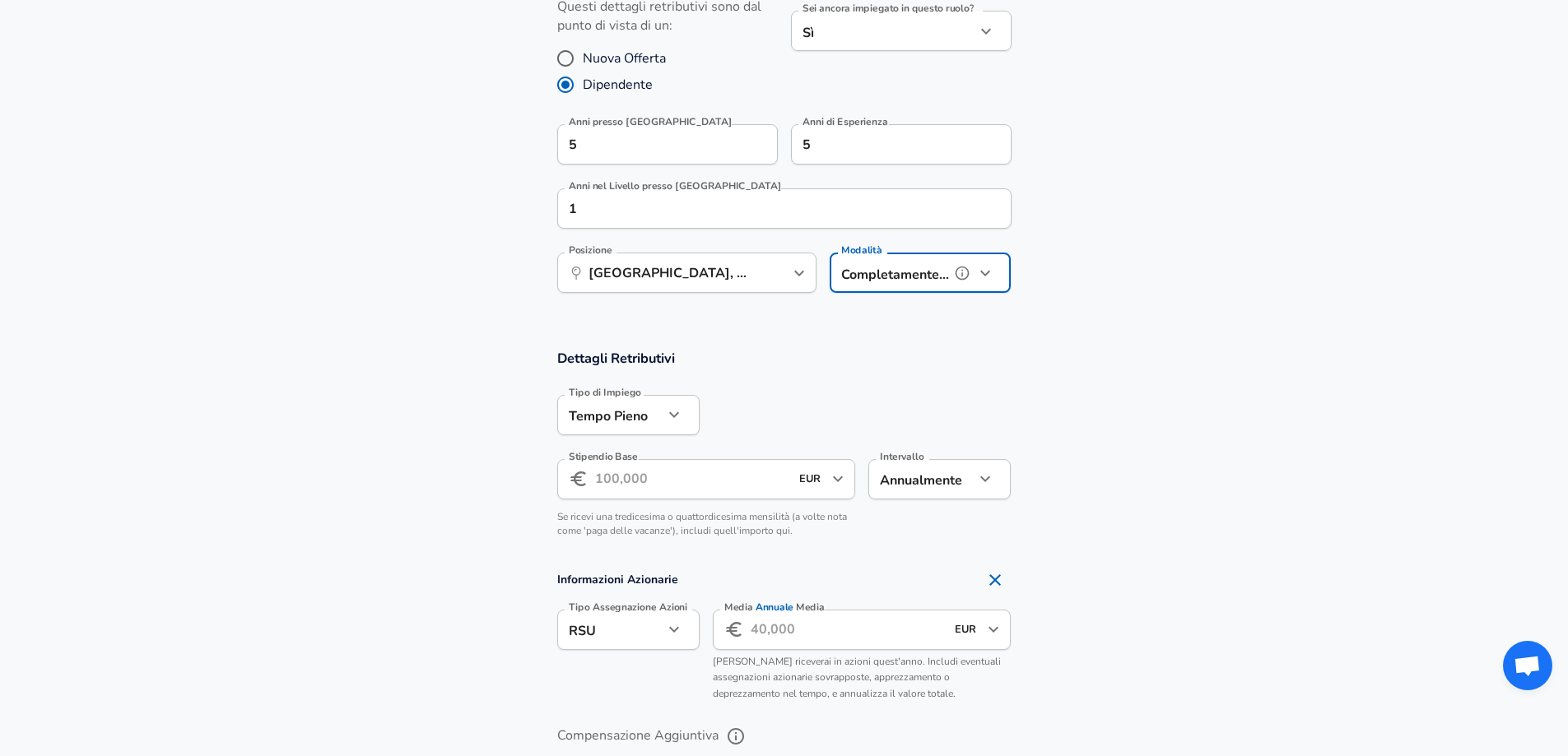
scroll to position [905, 0]
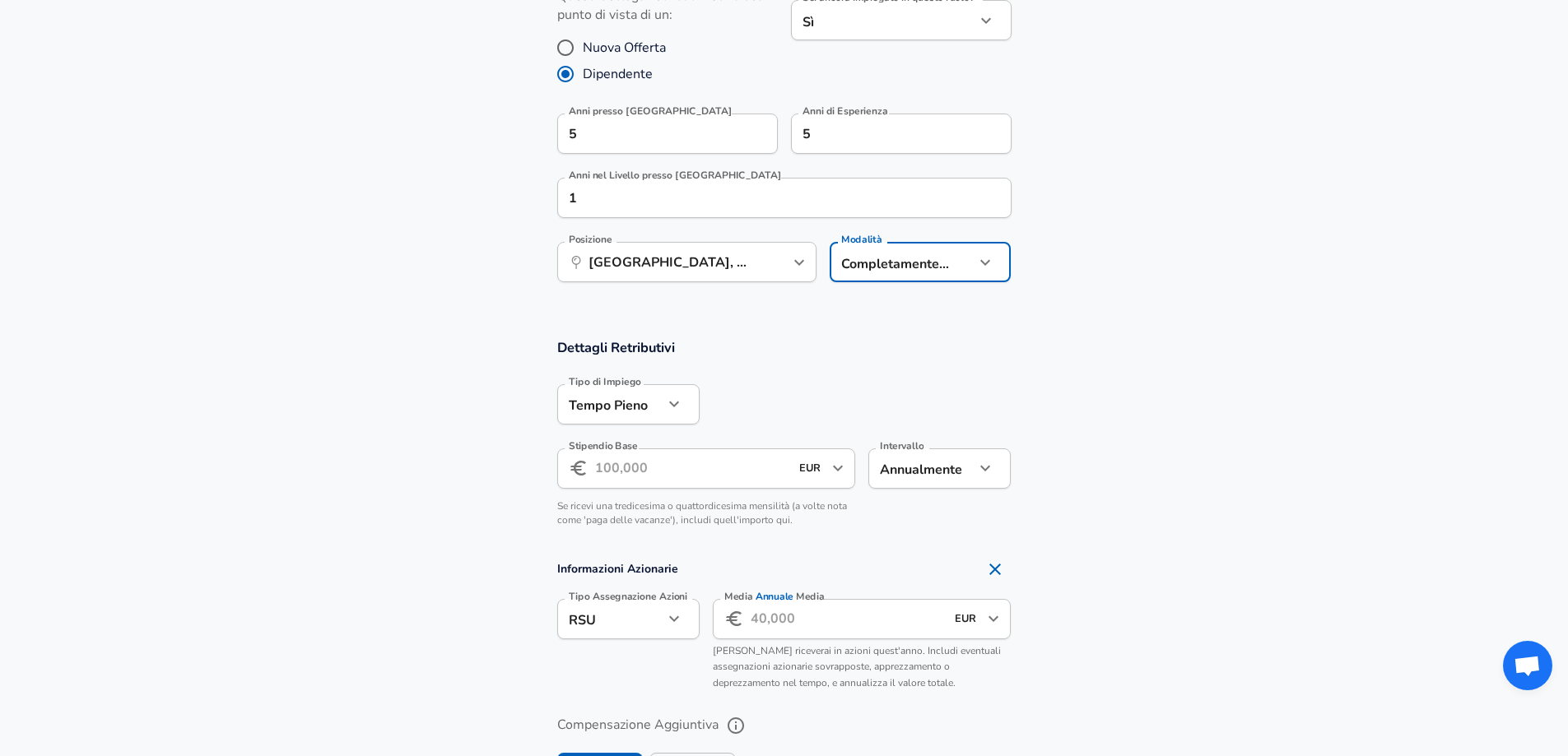
click at [659, 474] on input "Stipendio Base" at bounding box center [692, 468] width 195 height 40
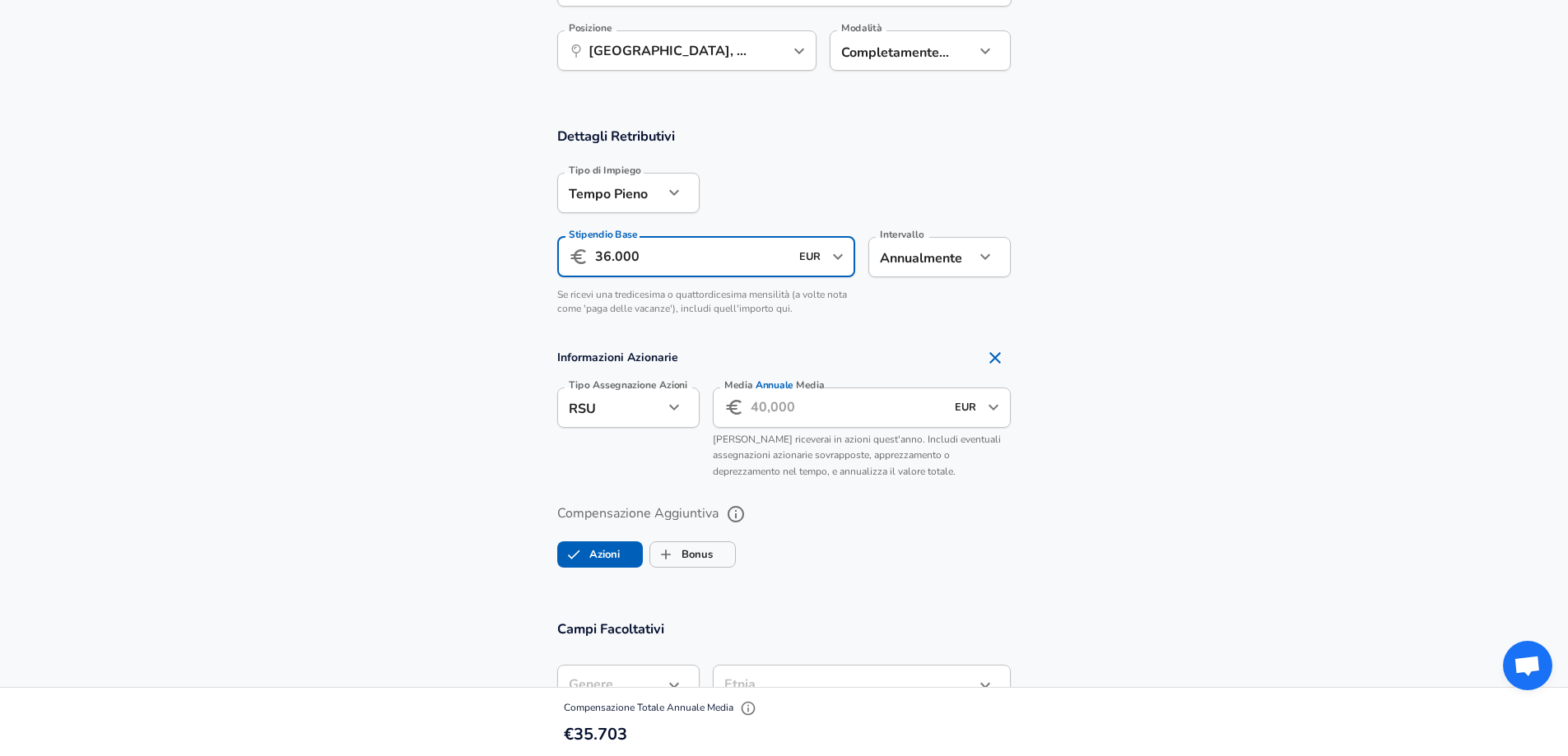
scroll to position [1152, 0]
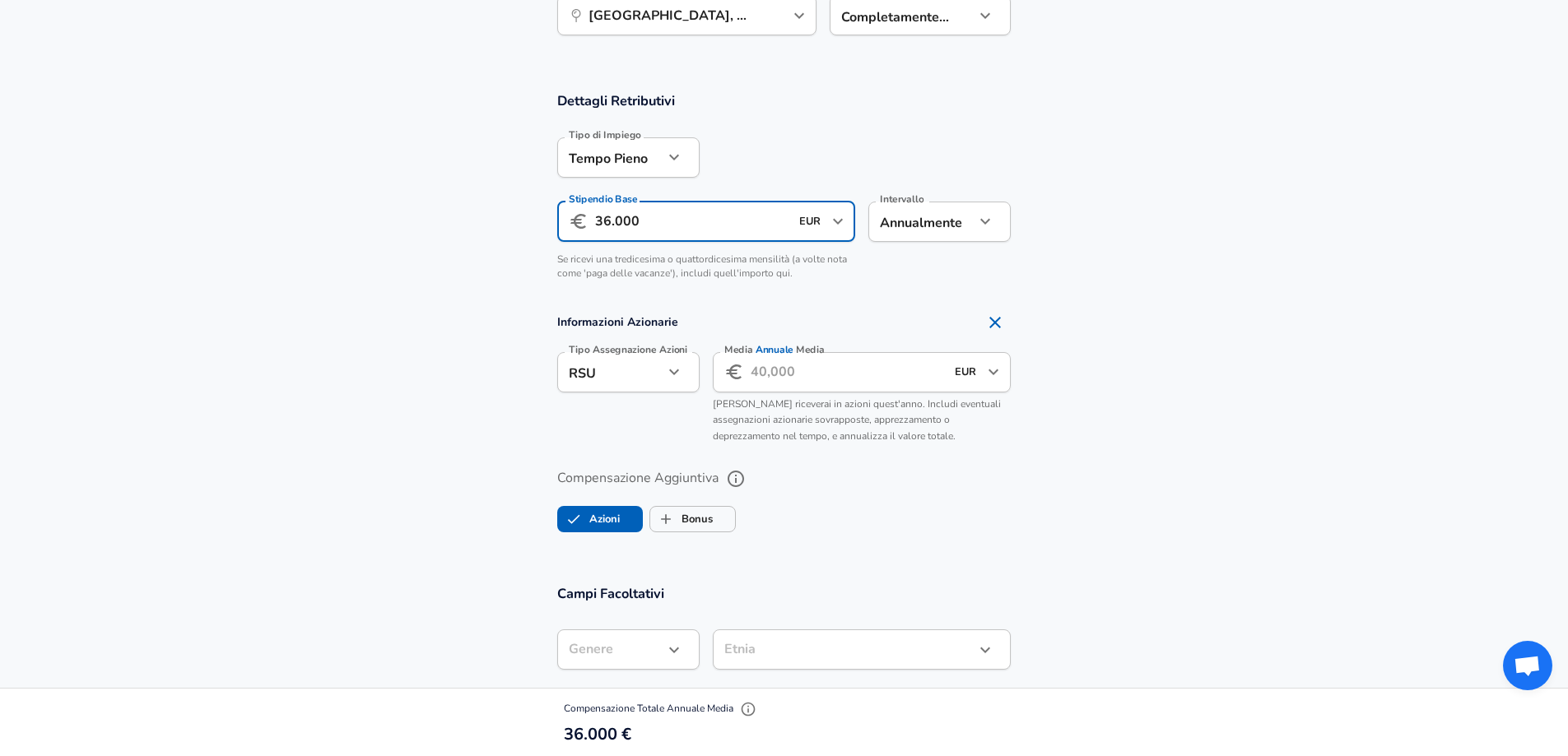
type input "36.000"
click at [673, 381] on icon "button" at bounding box center [674, 372] width 20 height 20
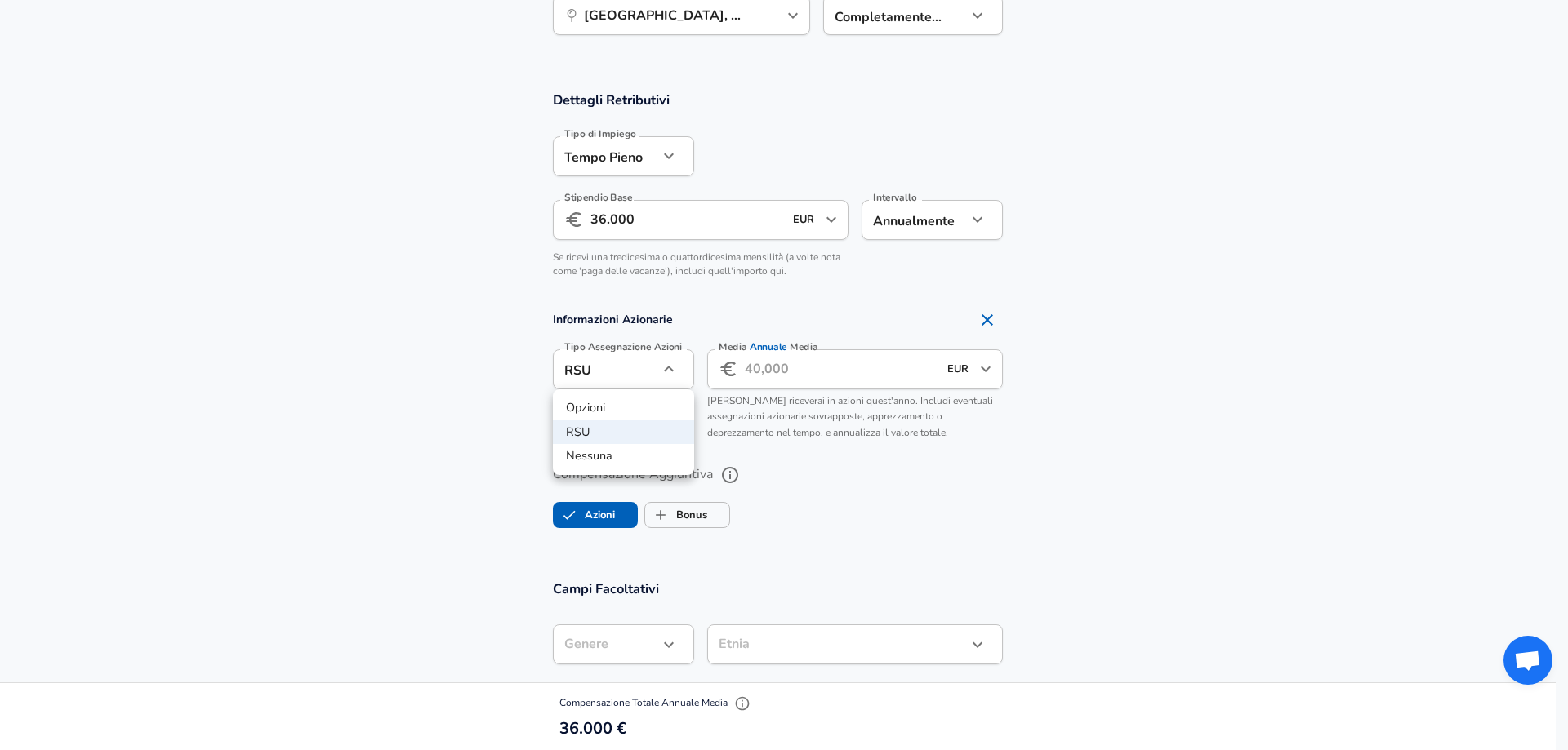
click at [588, 459] on li "Nessuna" at bounding box center [623, 456] width 141 height 24
type input "none"
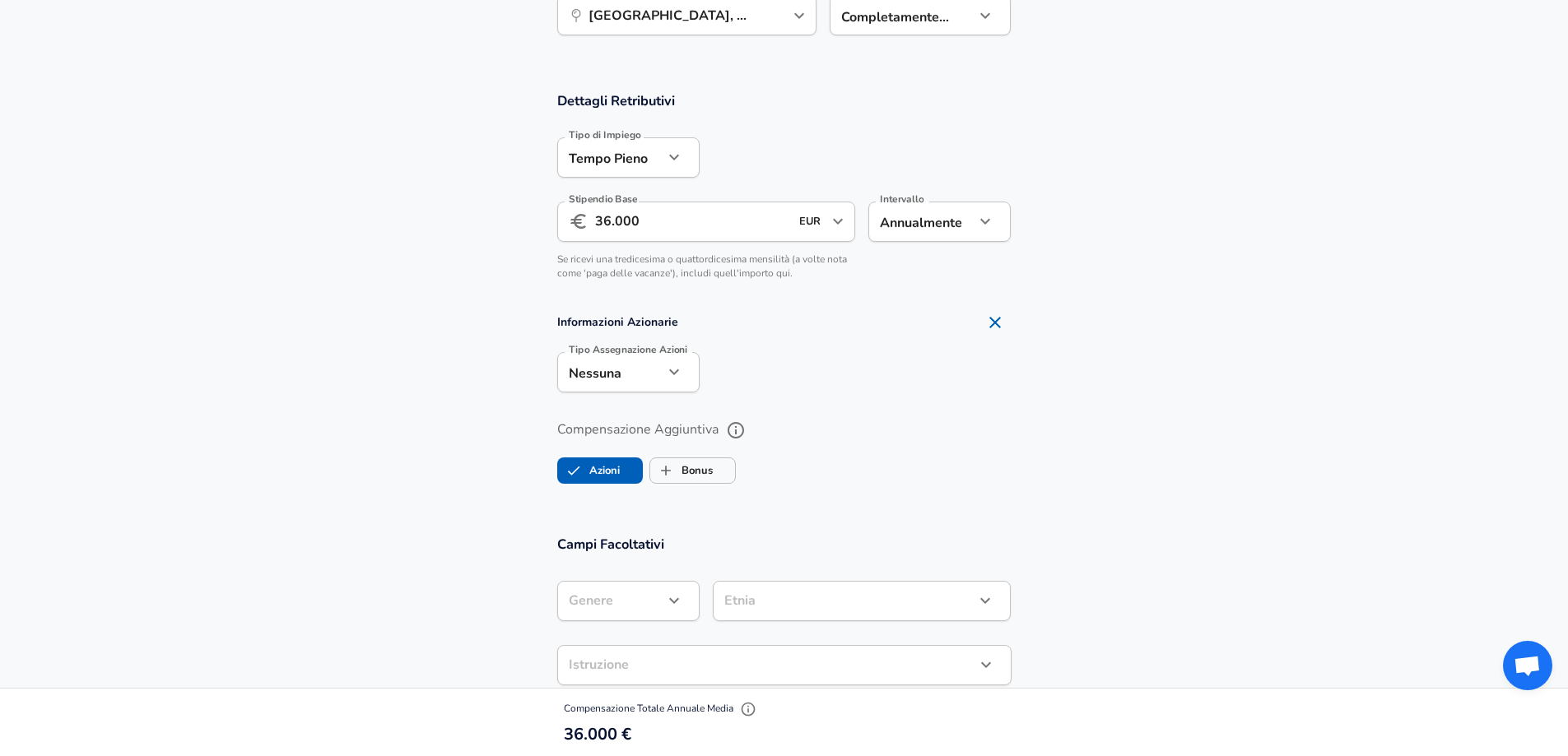
scroll to position [1317, 0]
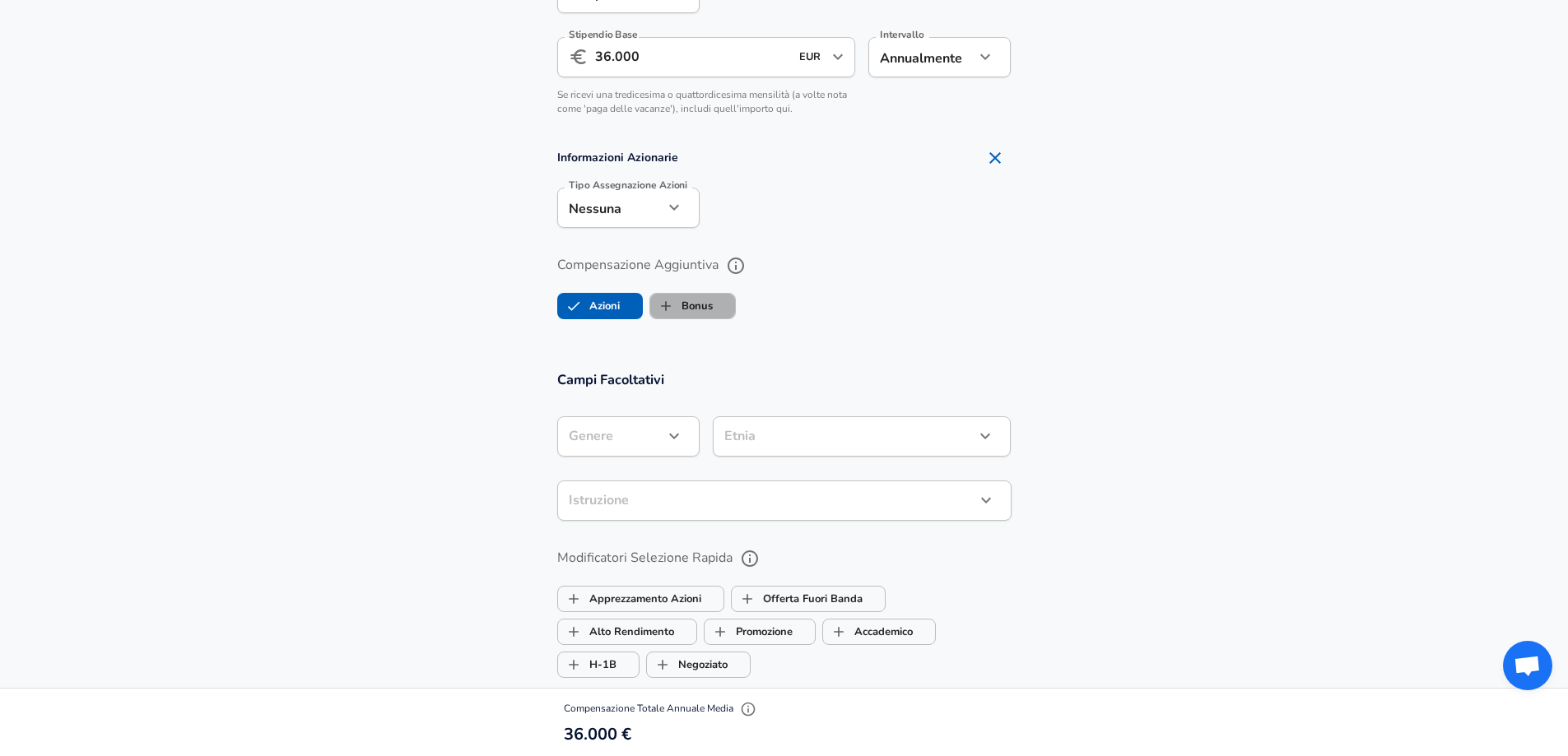
click at [708, 305] on label "Bonus" at bounding box center [682, 306] width 63 height 31
checkbox input "true"
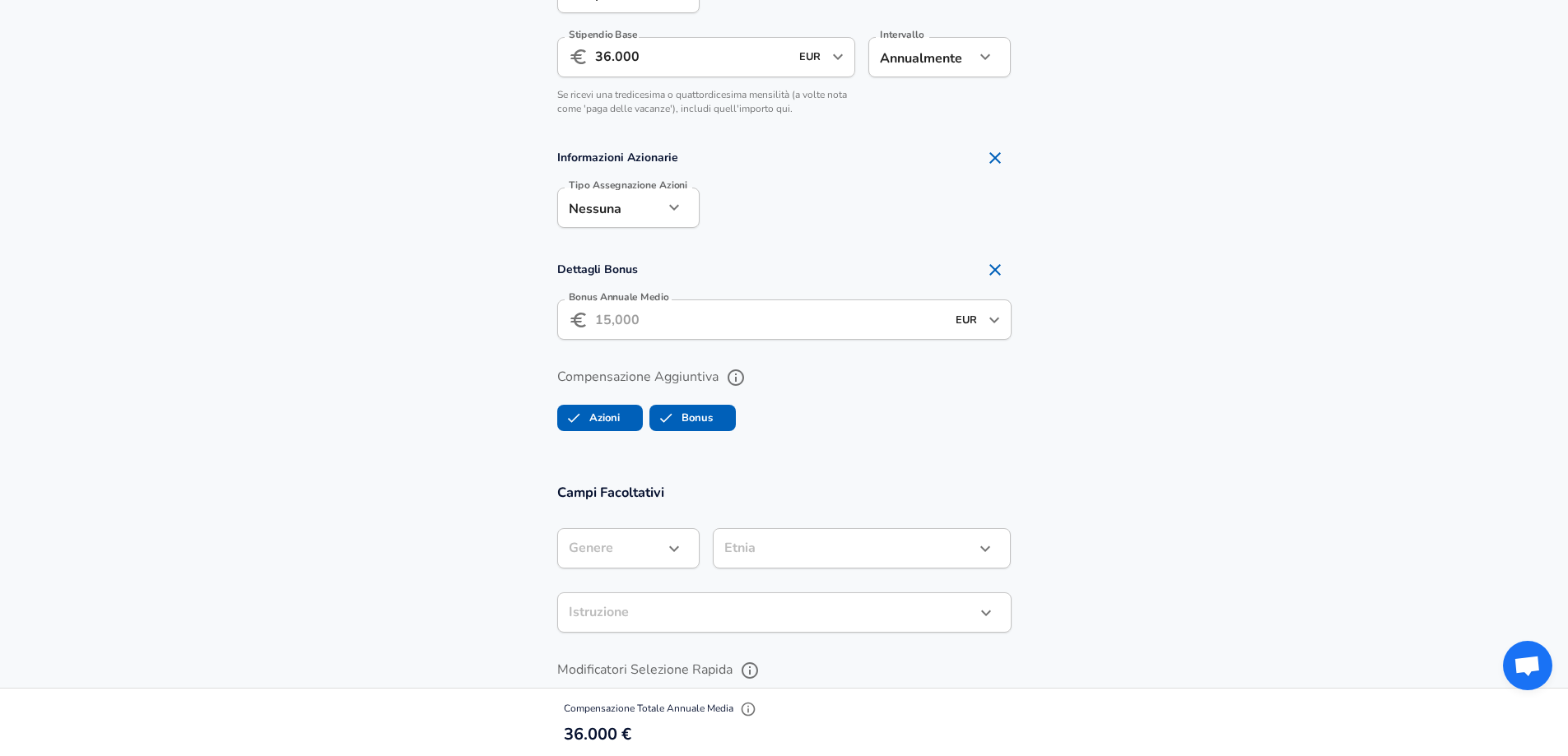
click at [760, 315] on input "Bonus Annuale Medio" at bounding box center [771, 319] width 351 height 40
click at [744, 375] on icon "help" at bounding box center [736, 378] width 20 height 20
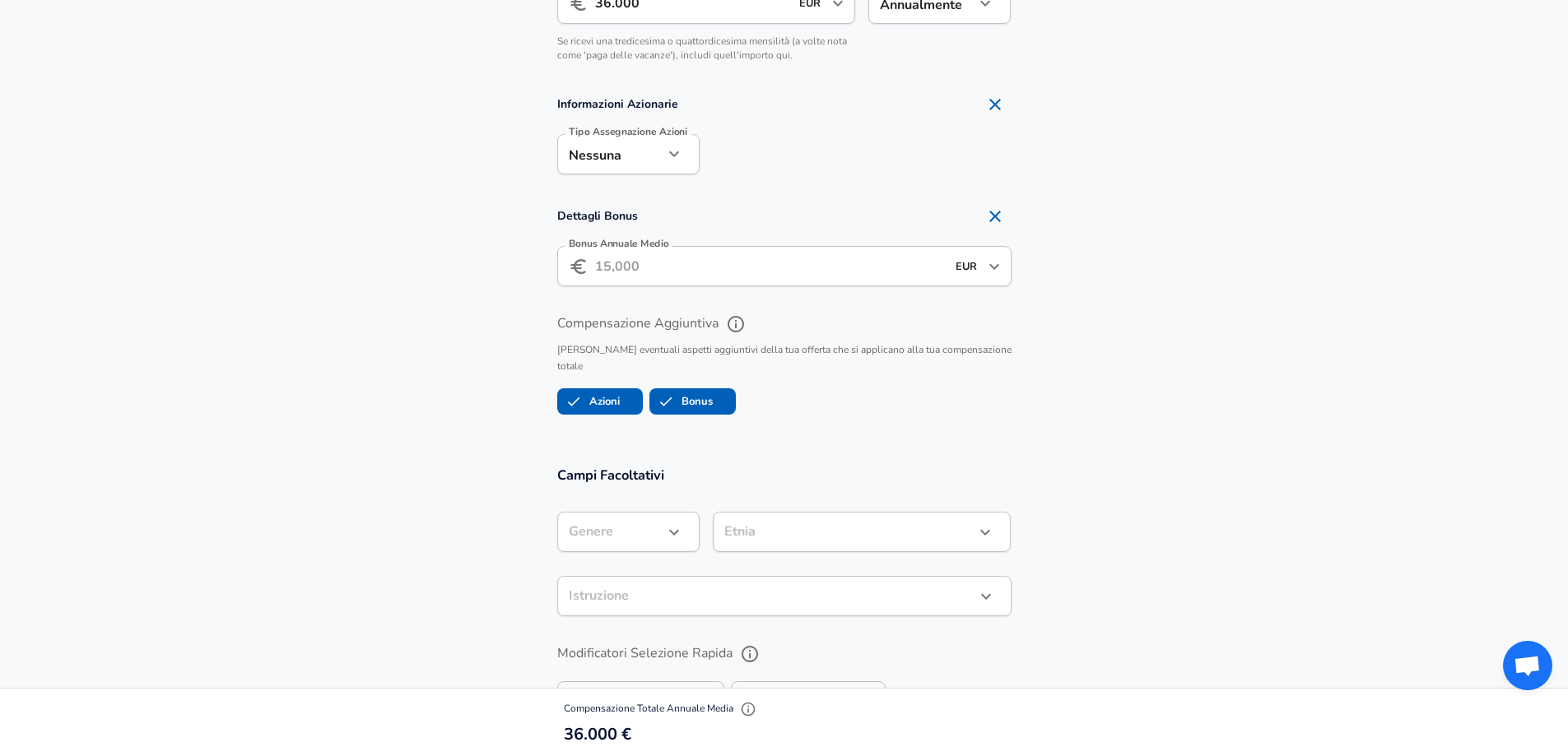
scroll to position [1399, 0]
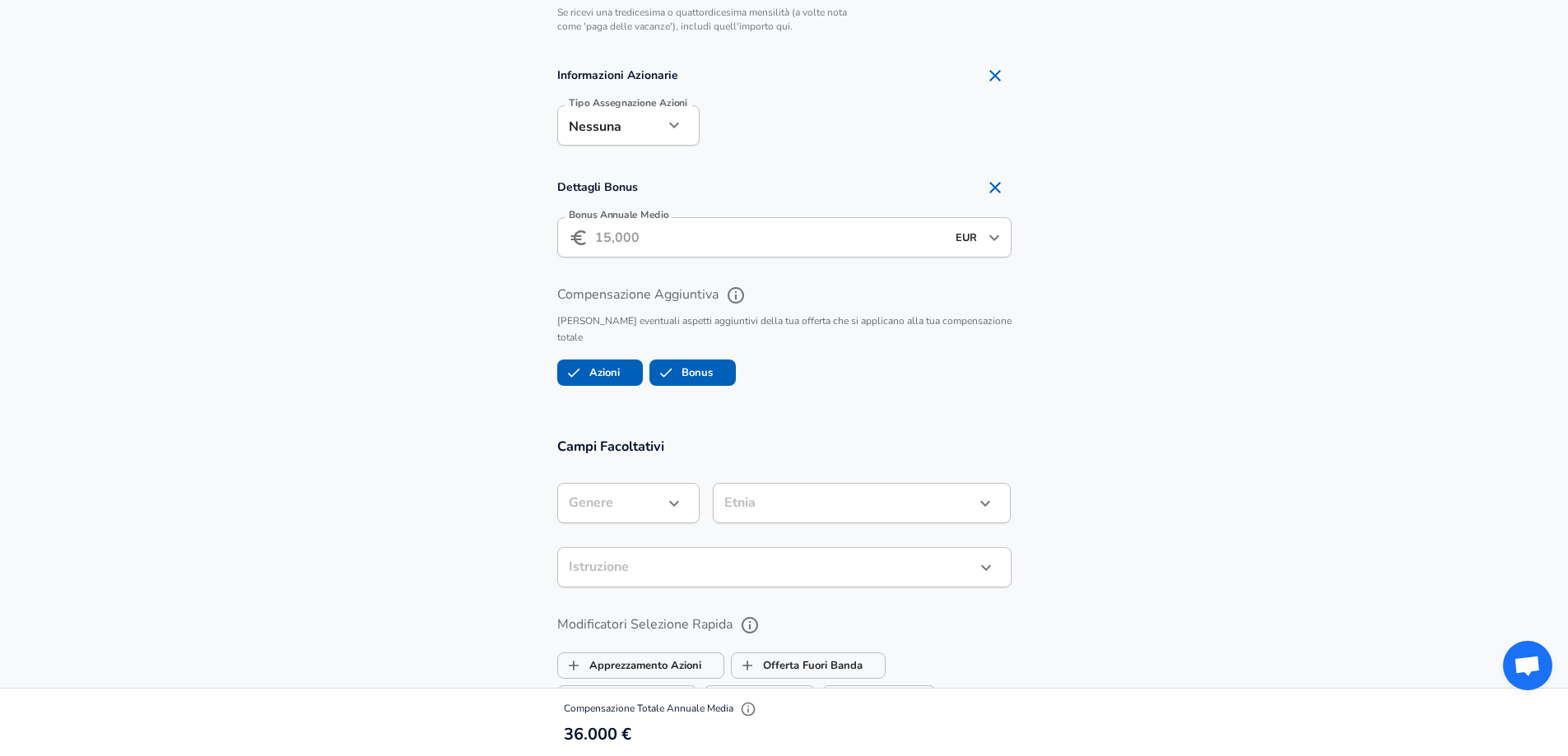
click at [656, 229] on input "Bonus Annuale Medio" at bounding box center [771, 237] width 351 height 40
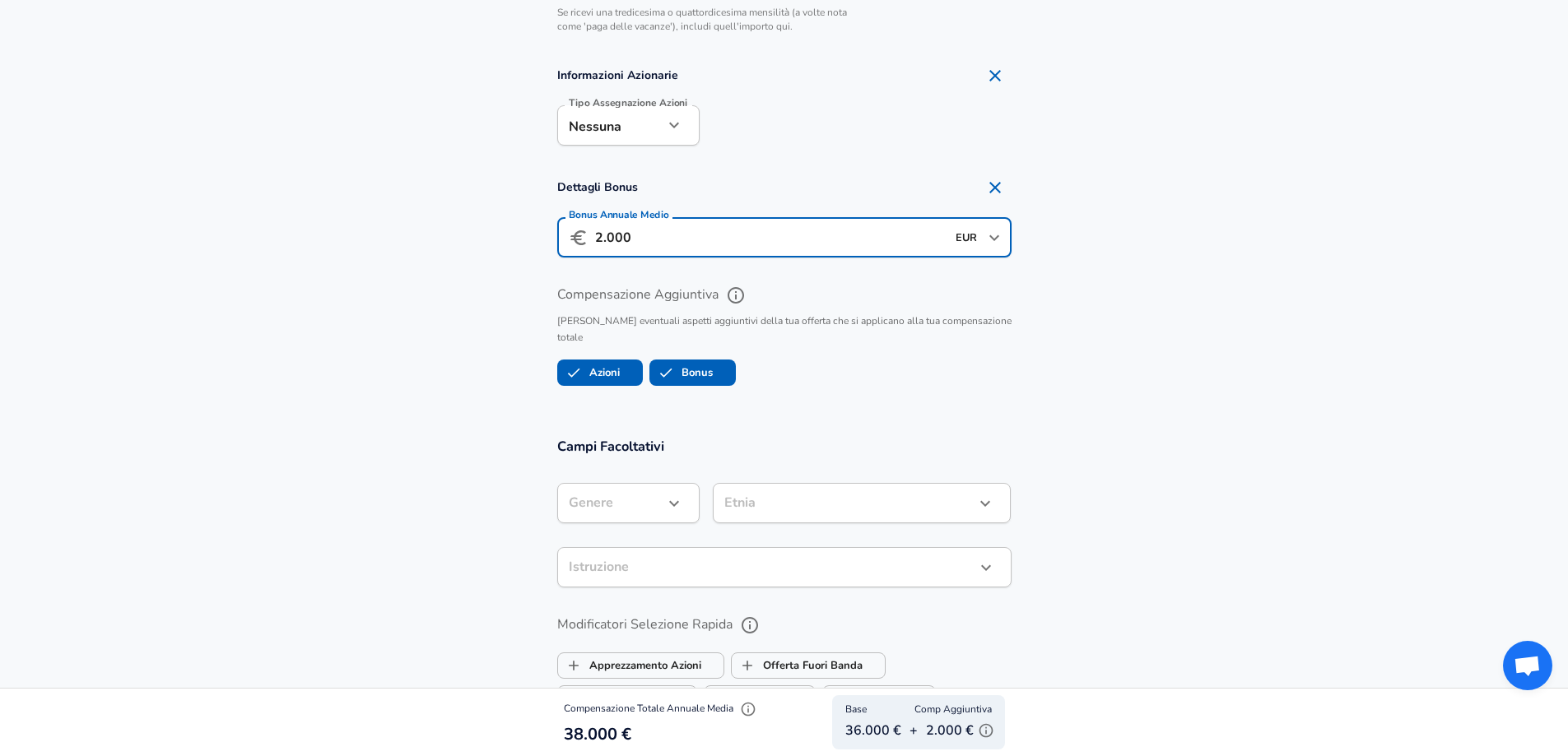
drag, startPoint x: 643, startPoint y: 234, endPoint x: 559, endPoint y: 230, distance: 84.1
click at [559, 230] on div "​ 2.000 EUR ​ Bonus Annuale Medio" at bounding box center [784, 237] width 454 height 40
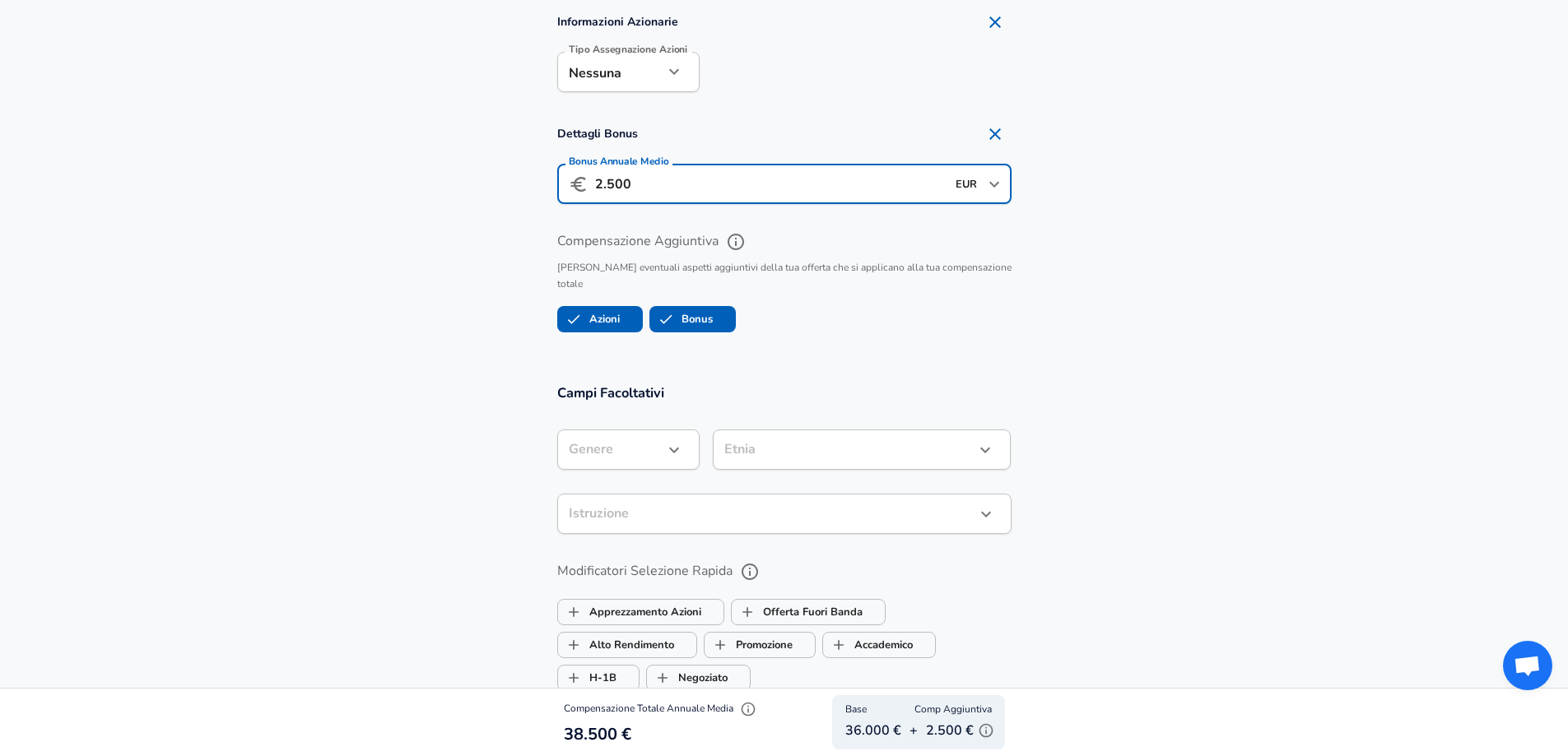
scroll to position [1481, 0]
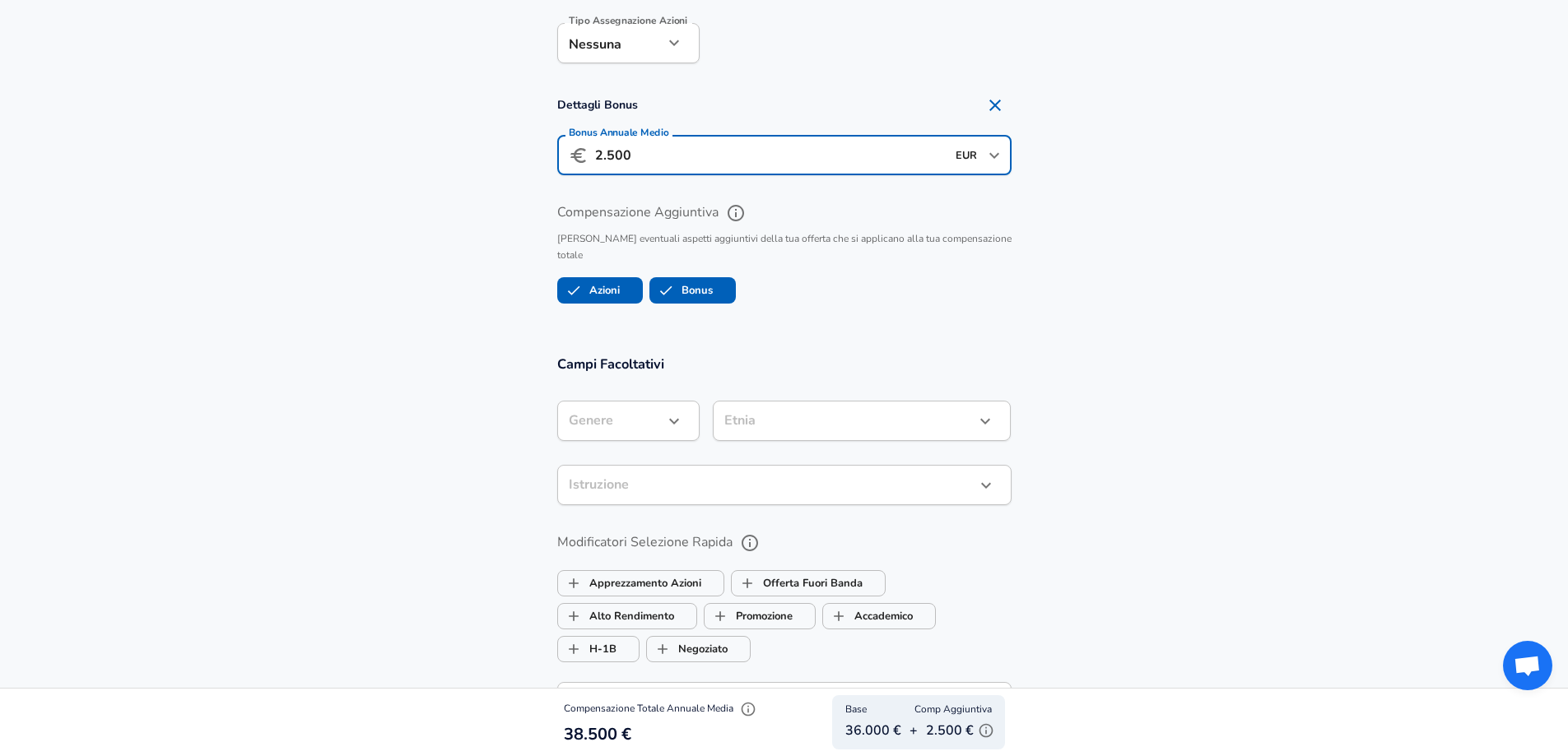
type input "2.500"
click at [664, 412] on icon "button" at bounding box center [674, 422] width 20 height 20
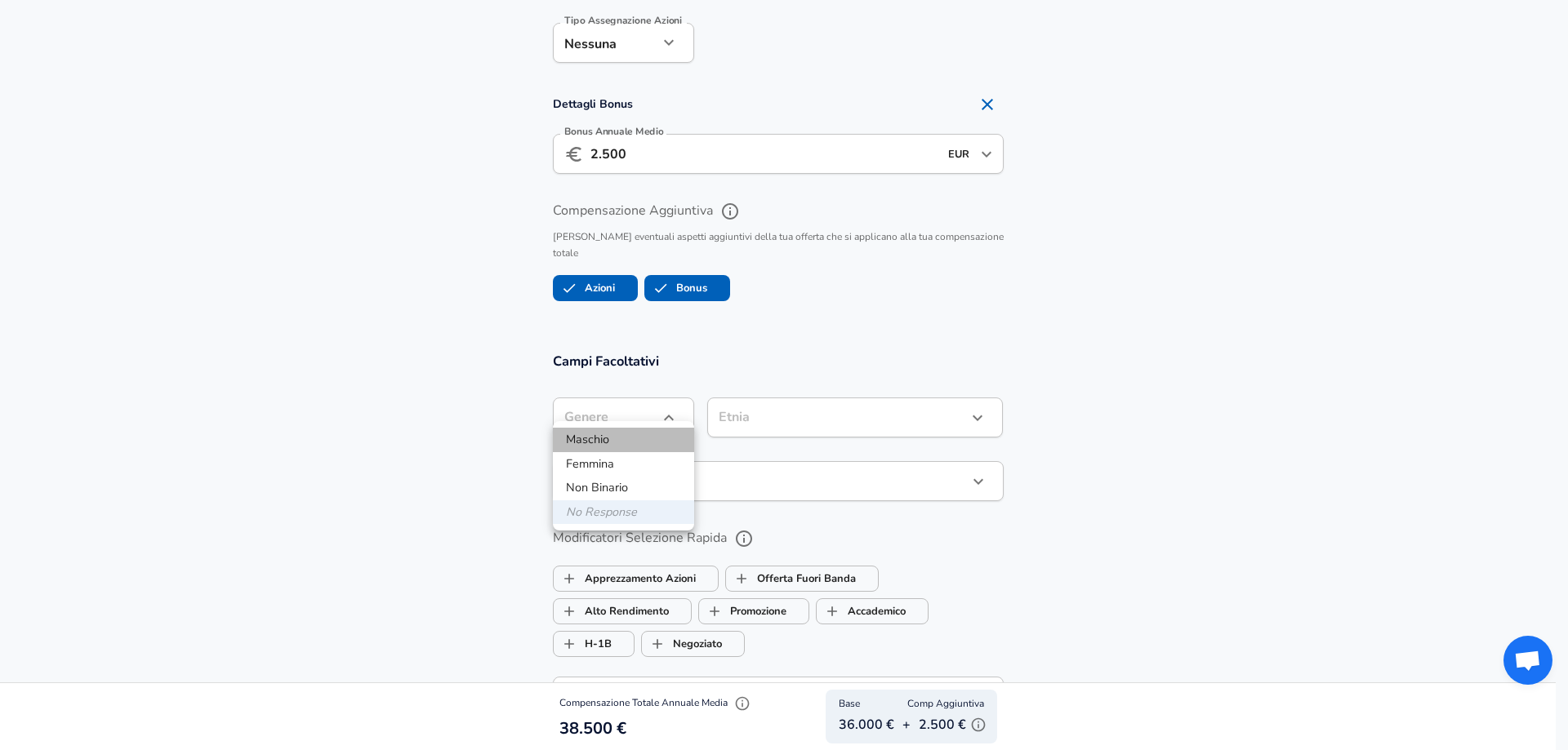
click at [641, 431] on li "Maschio" at bounding box center [623, 440] width 141 height 24
type input "[DEMOGRAPHIC_DATA]"
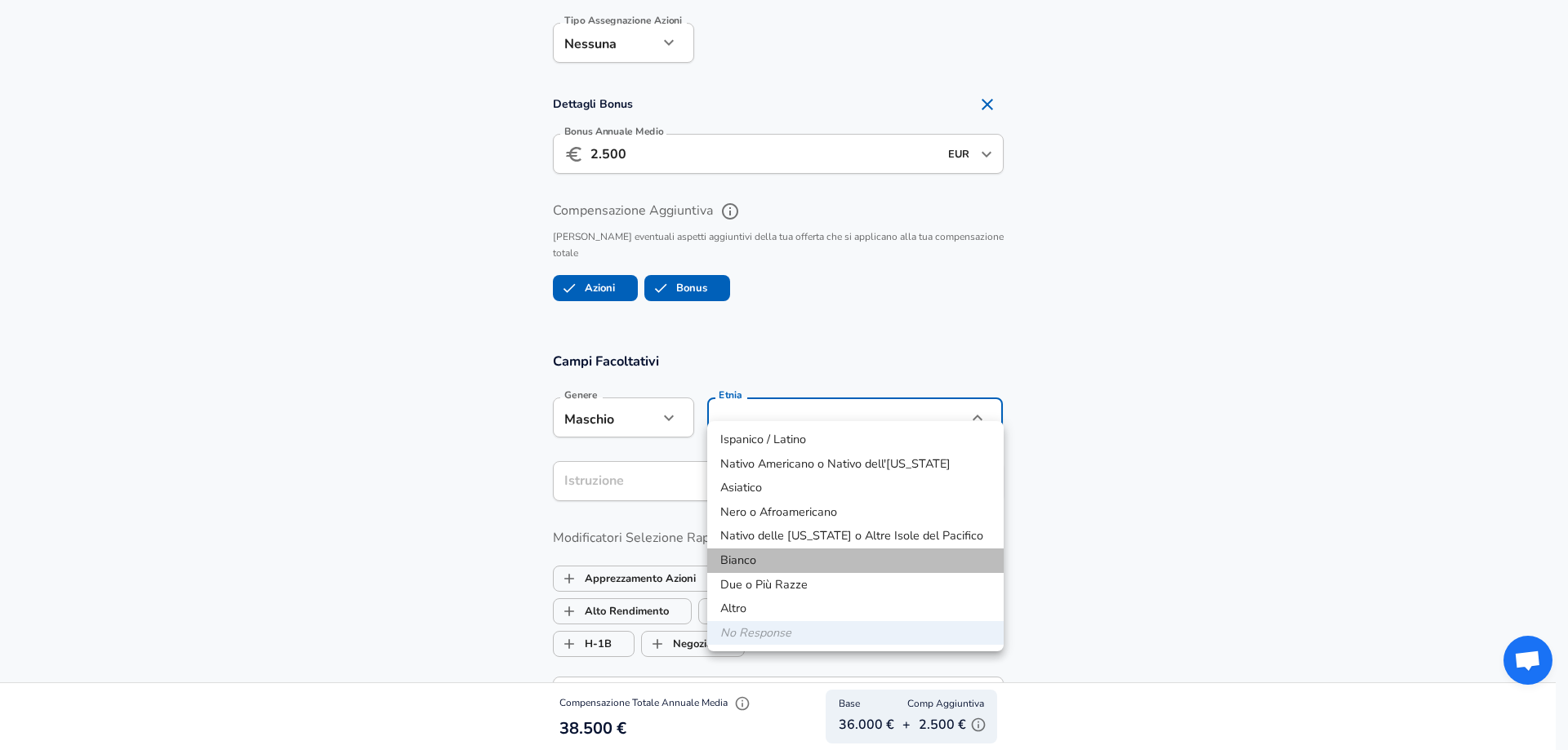
click at [755, 555] on li "Bianco" at bounding box center [855, 560] width 296 height 24
type input "White"
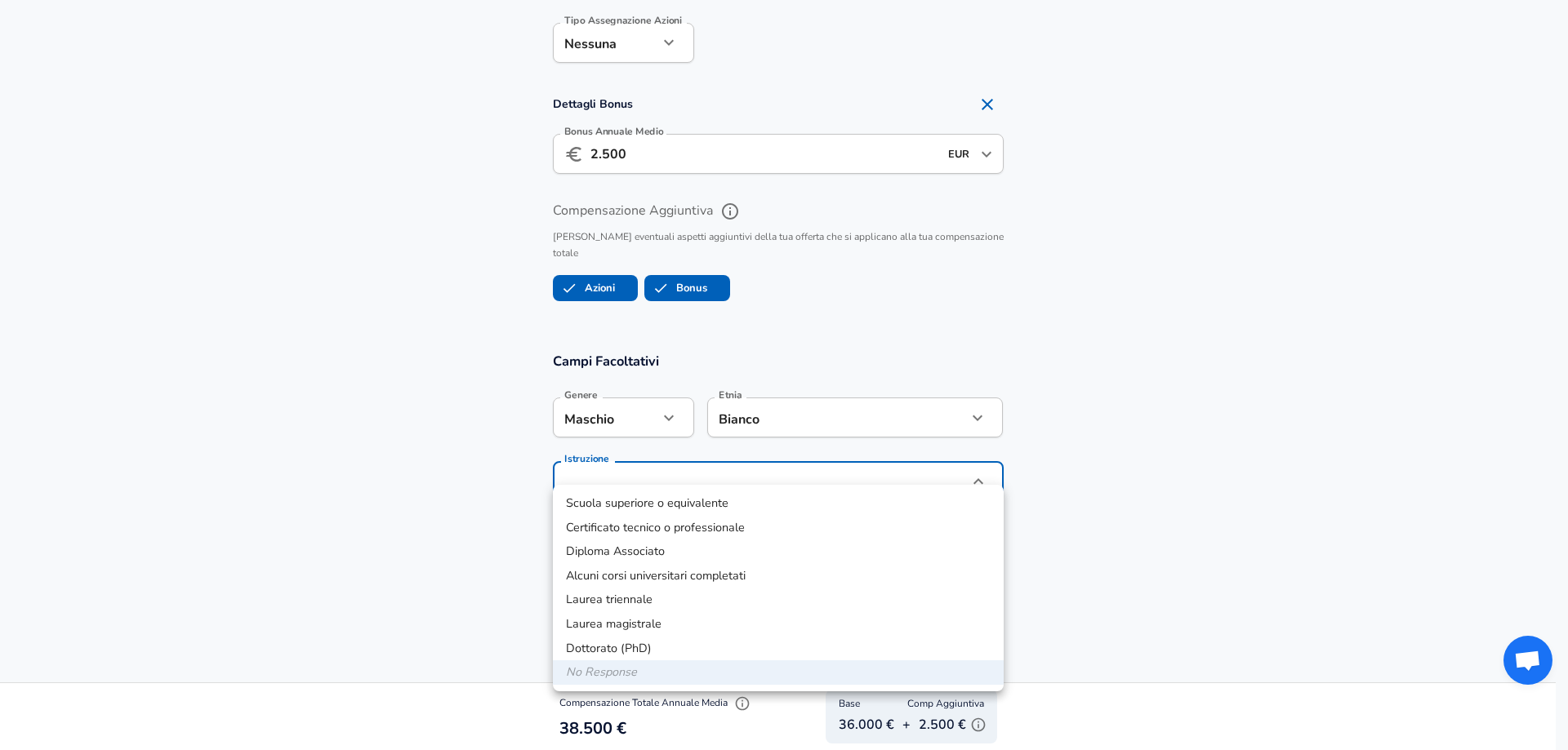
click at [617, 631] on li "Laurea magistrale" at bounding box center [778, 624] width 450 height 24
type input "Masters degree"
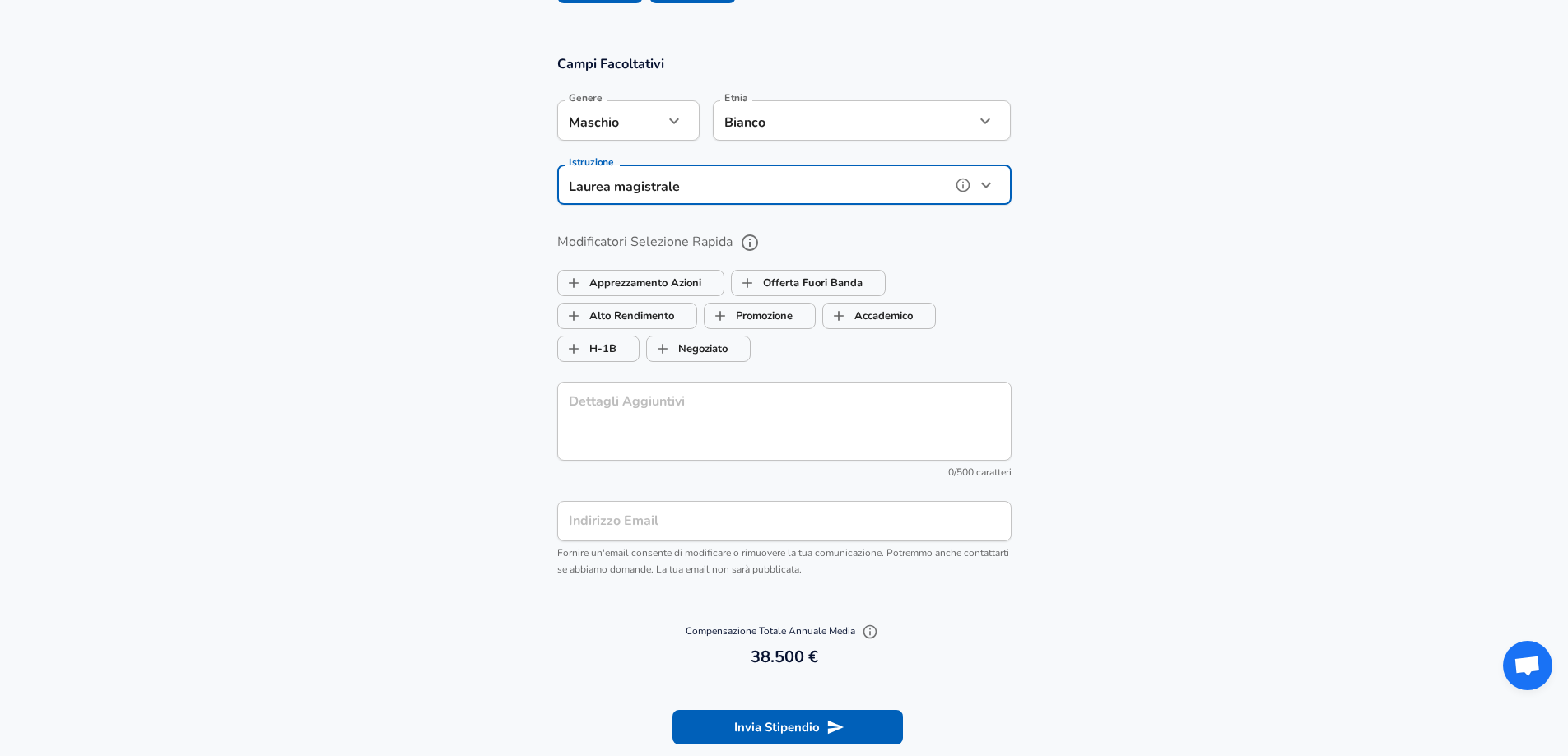
scroll to position [1810, 0]
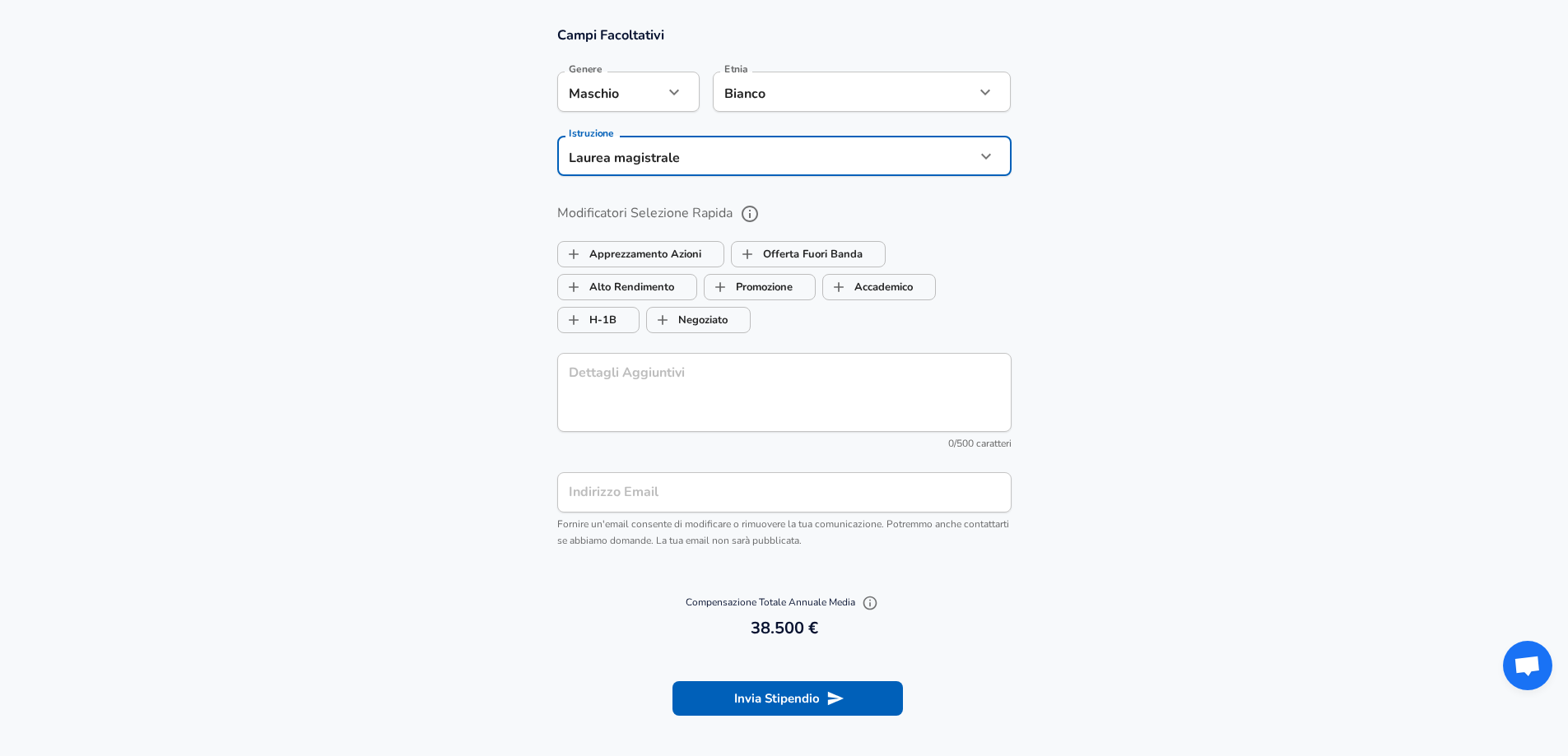
click at [696, 483] on input "Indirizzo Email" at bounding box center [784, 493] width 454 height 40
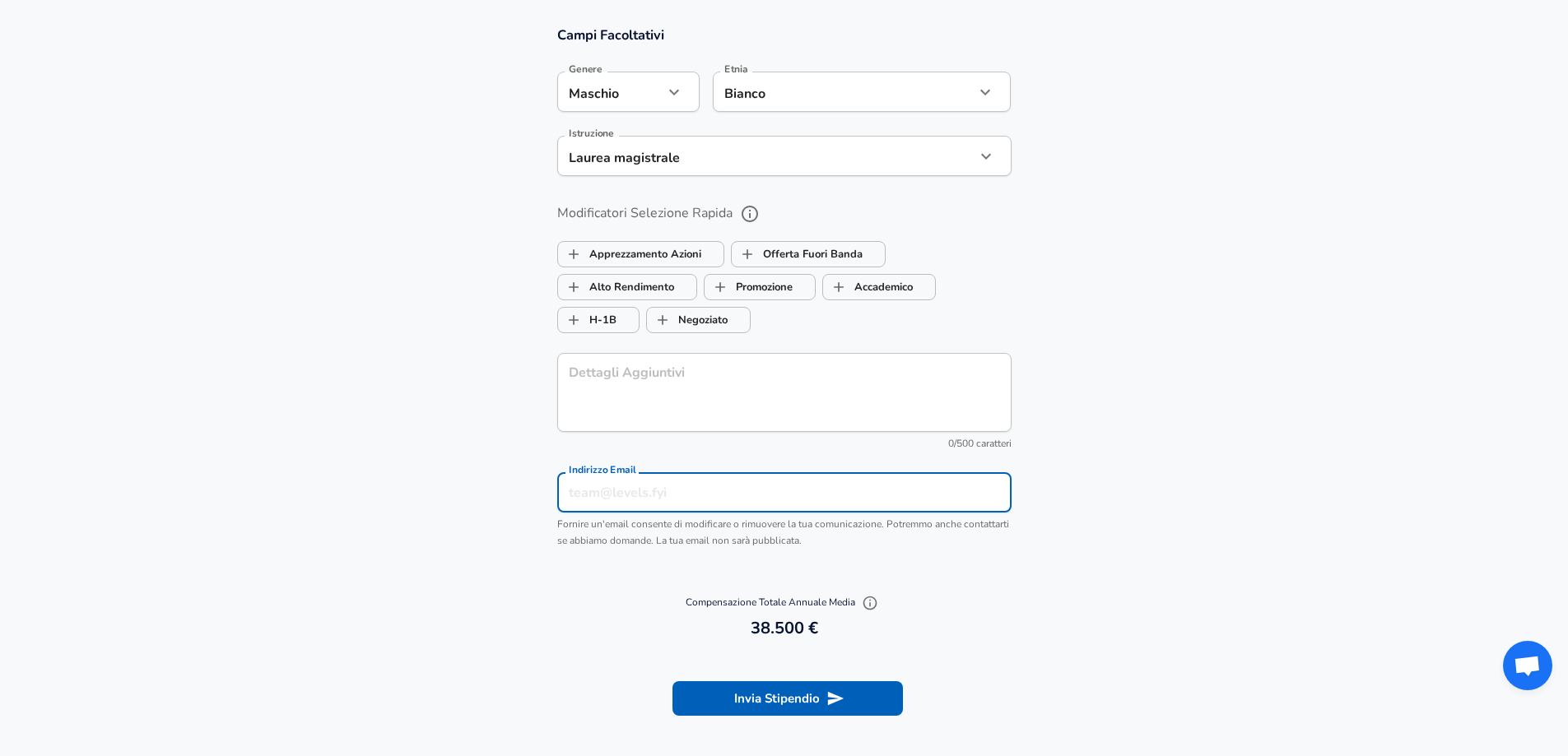
type input "[EMAIL_ADDRESS][PERSON_NAME][DOMAIN_NAME]"
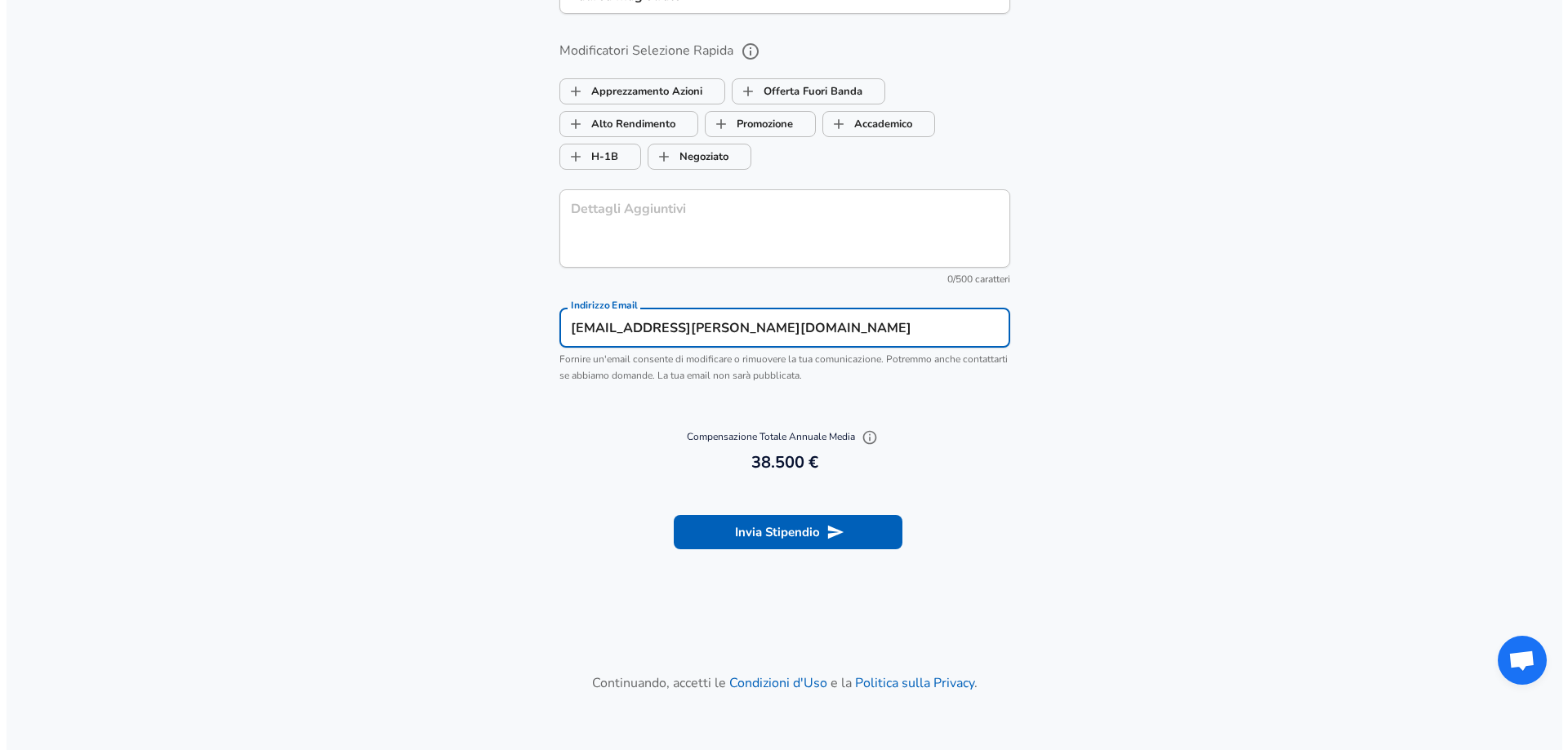
scroll to position [1959, 0]
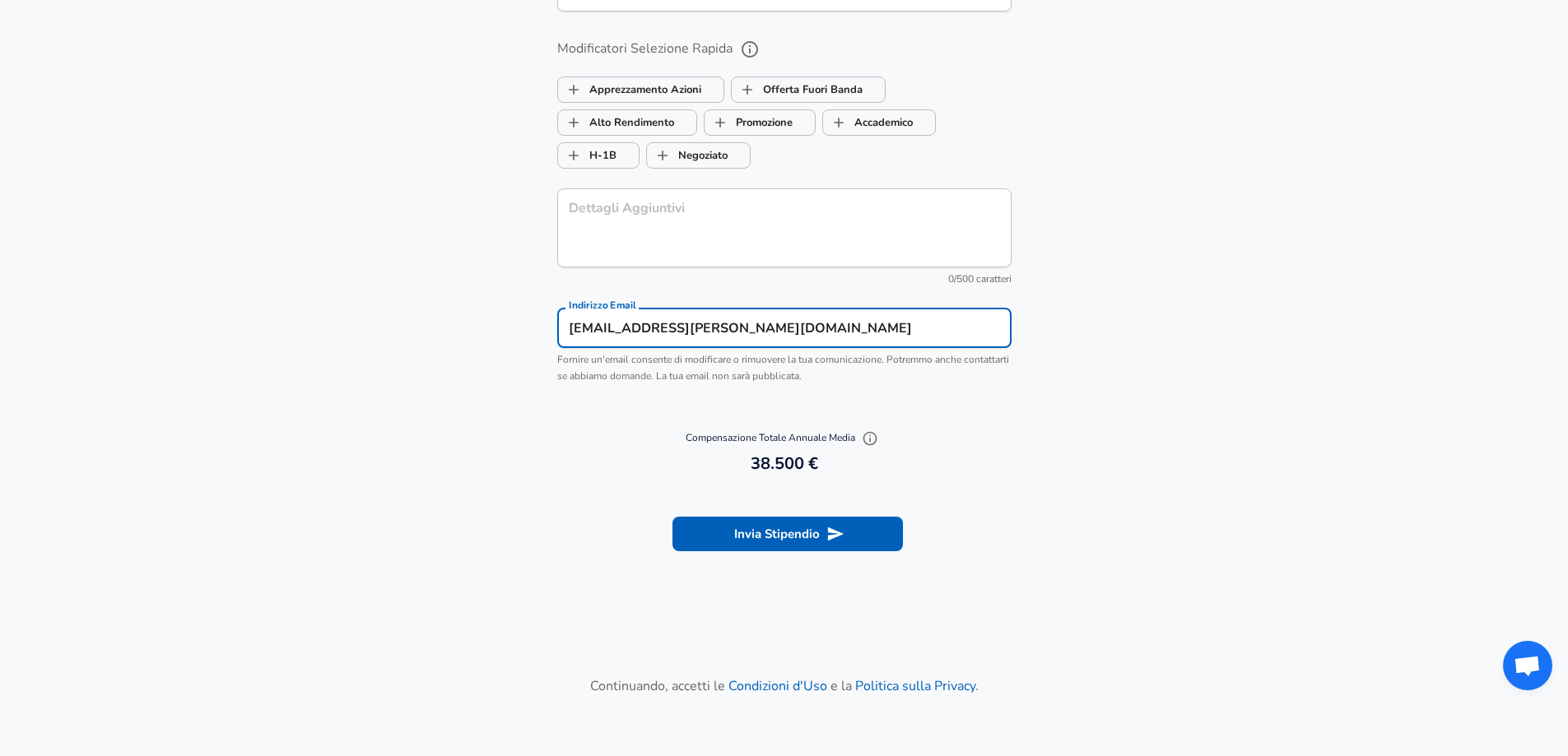
click at [870, 432] on icon "button" at bounding box center [870, 440] width 14 height 14
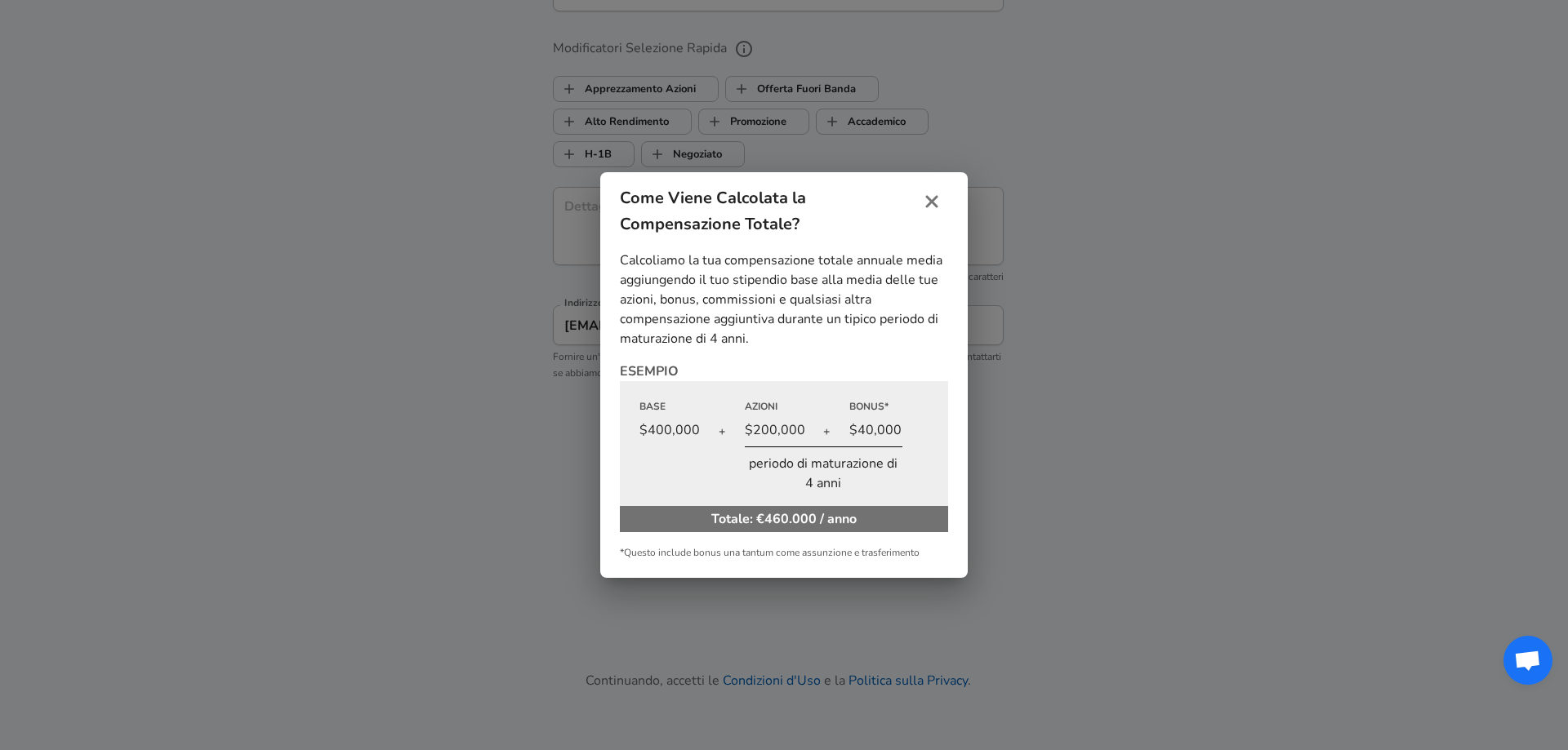
click at [938, 193] on icon "chiudi" at bounding box center [932, 202] width 20 height 20
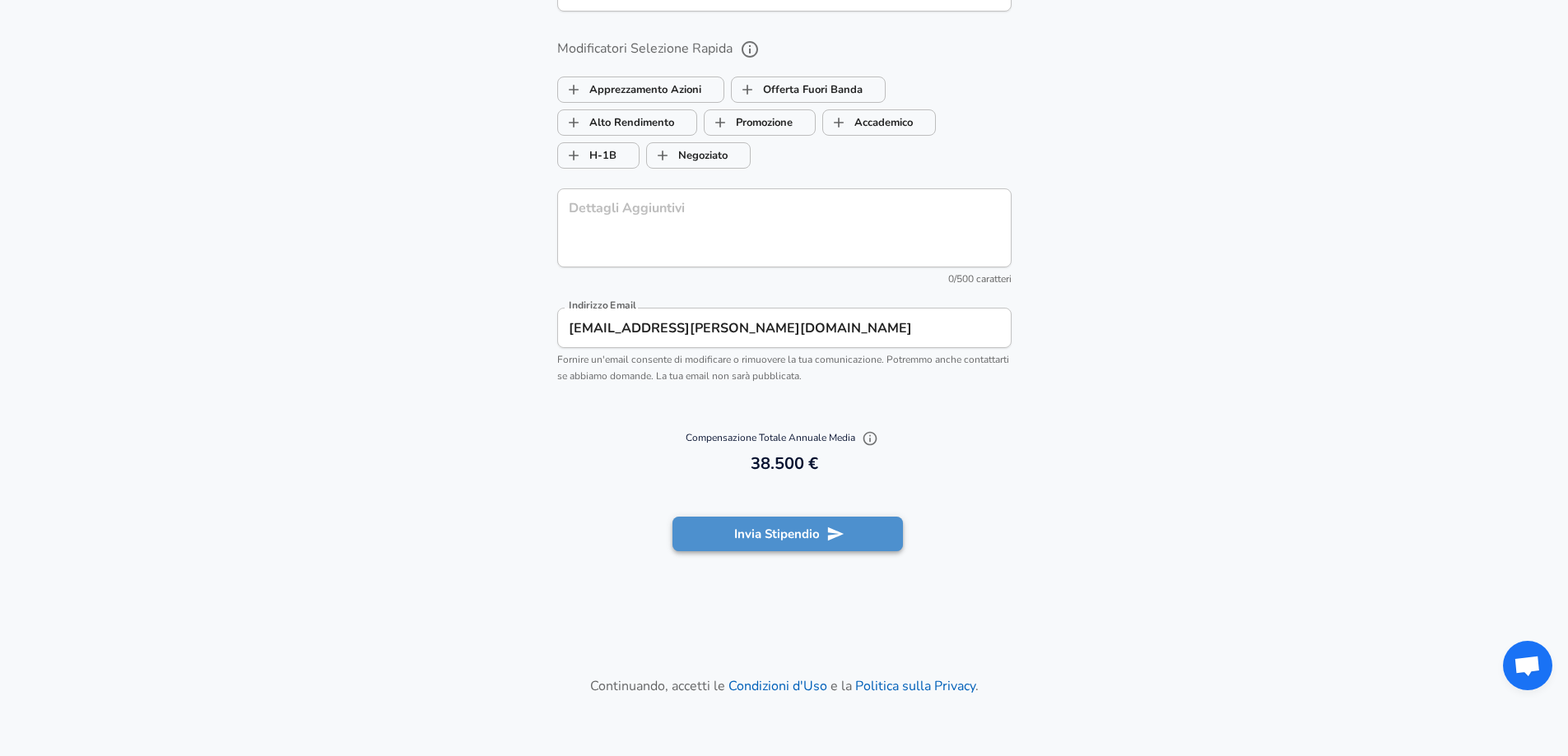
click at [754, 517] on button "Invia Stipendio" at bounding box center [788, 534] width 230 height 34
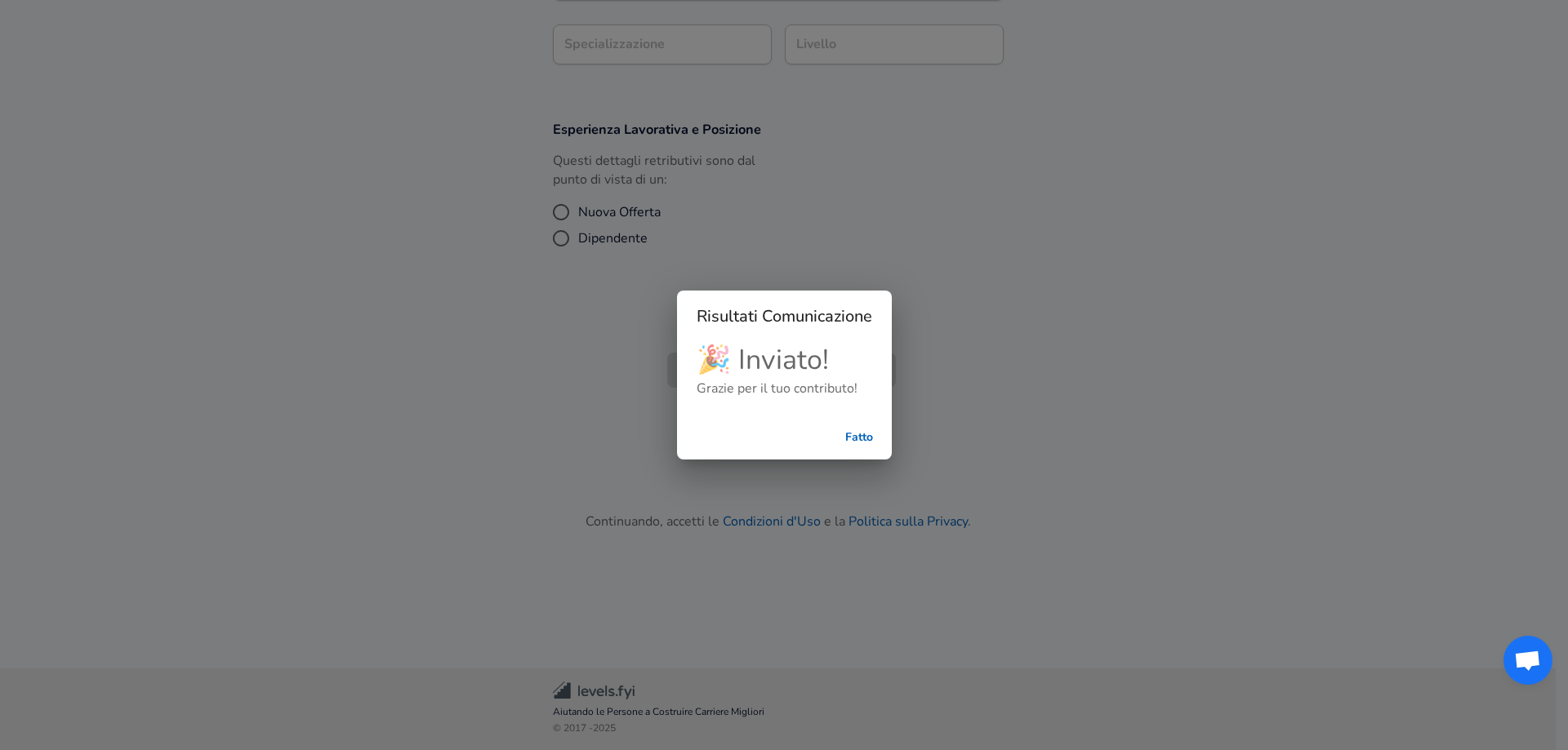
scroll to position [395, 0]
